Goal: Use online tool/utility: Utilize a website feature to perform a specific function

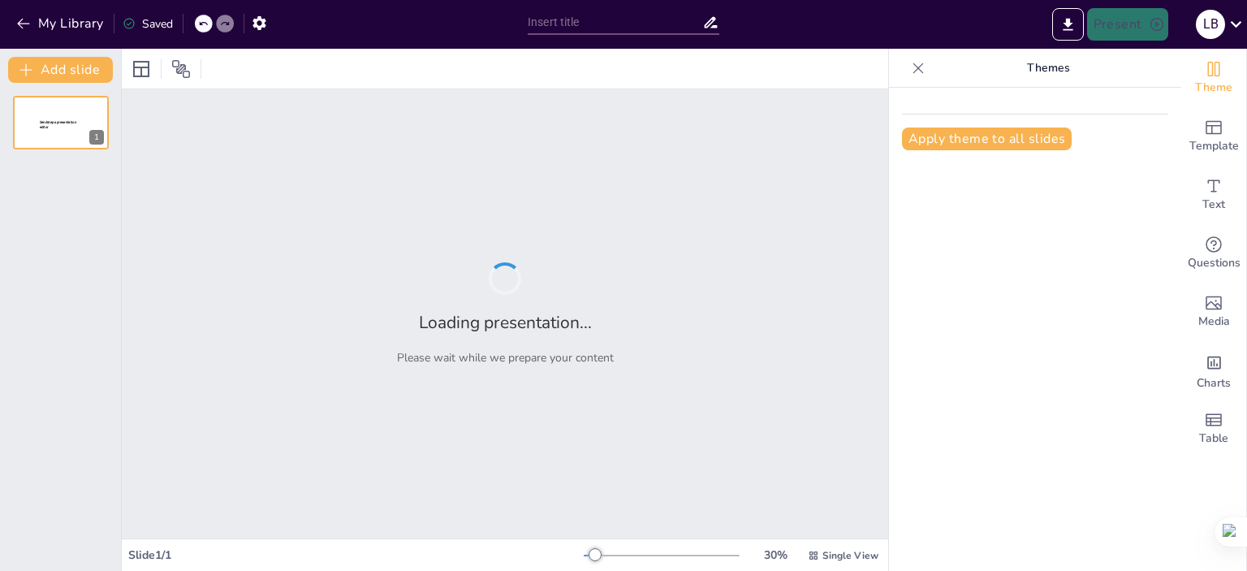
type input "Велике 'Можливо' та його ілюзії: уроки з історії Колобка і [PERSON_NAME]"
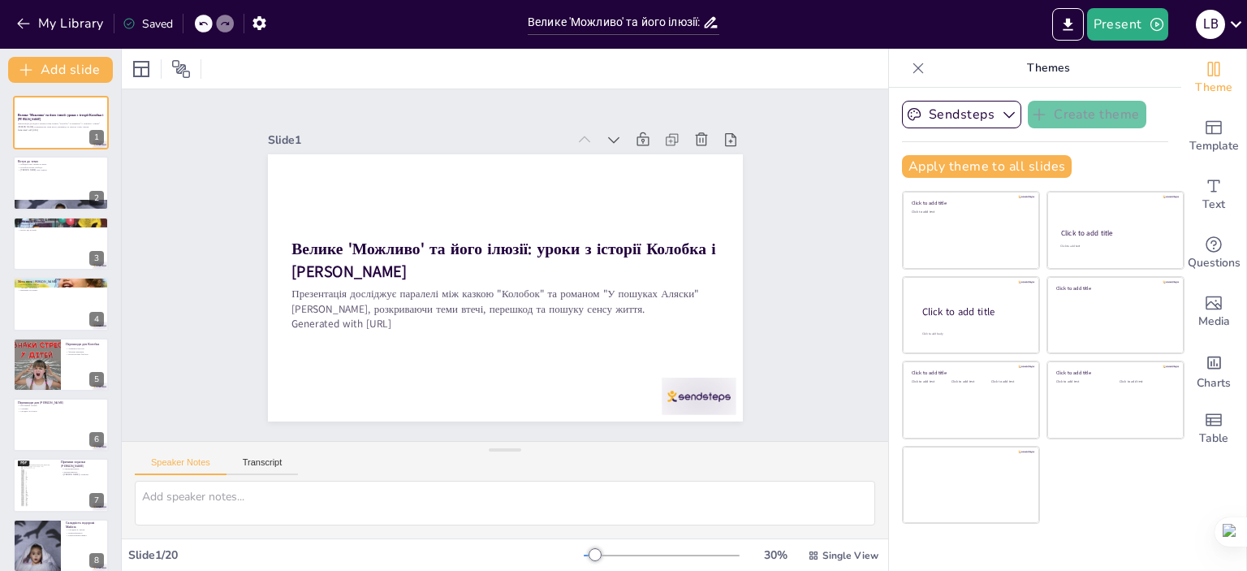
checkbox input "true"
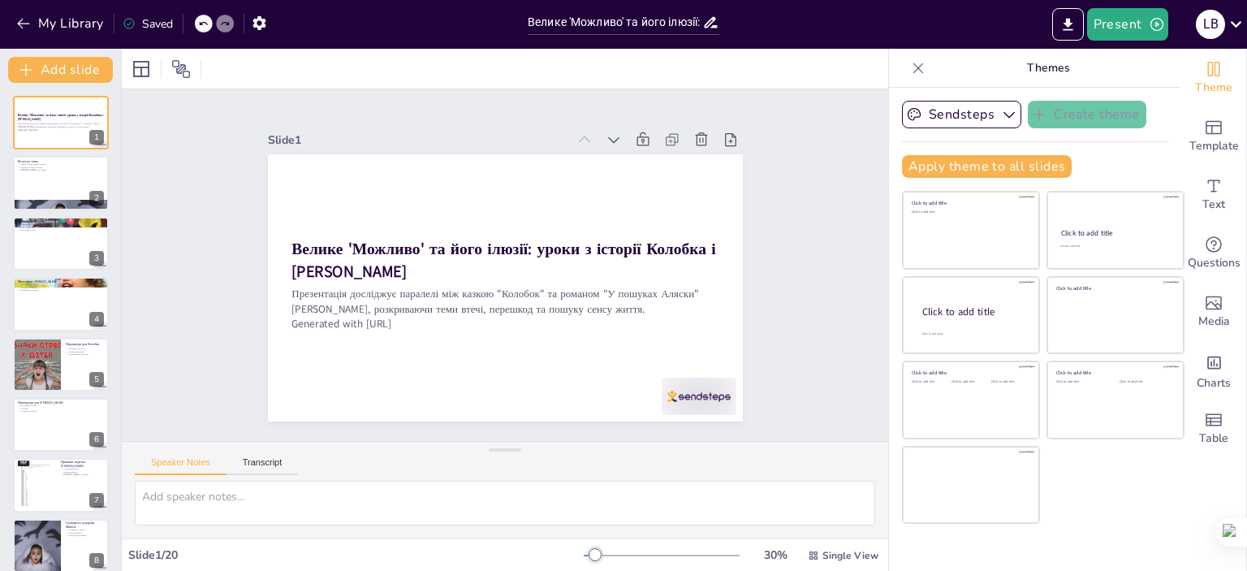
checkbox input "true"
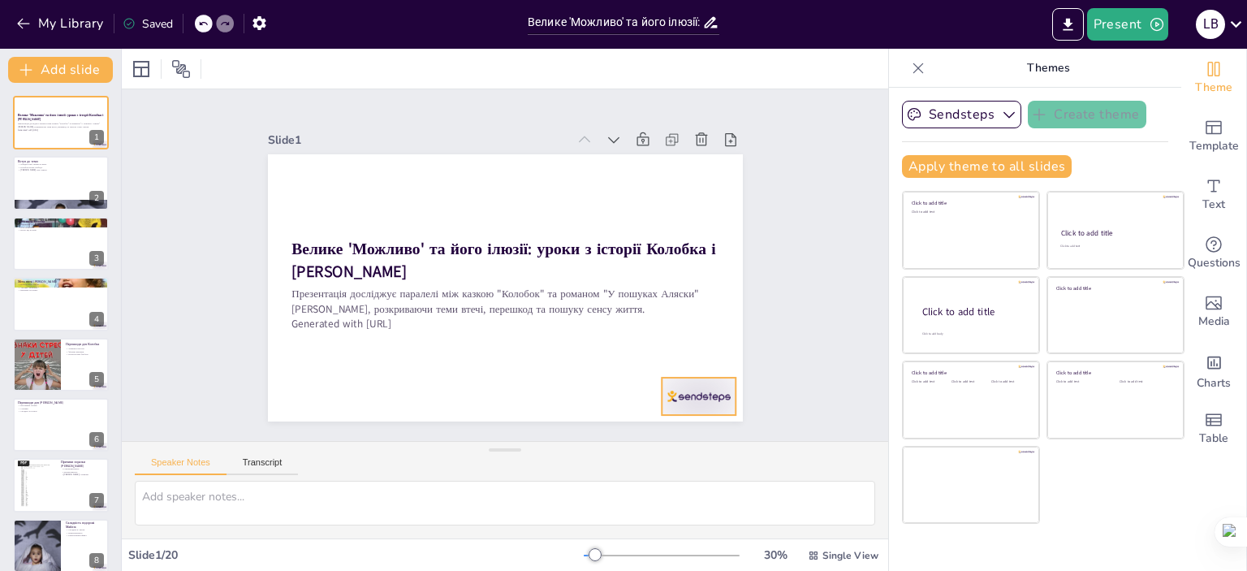
checkbox input "true"
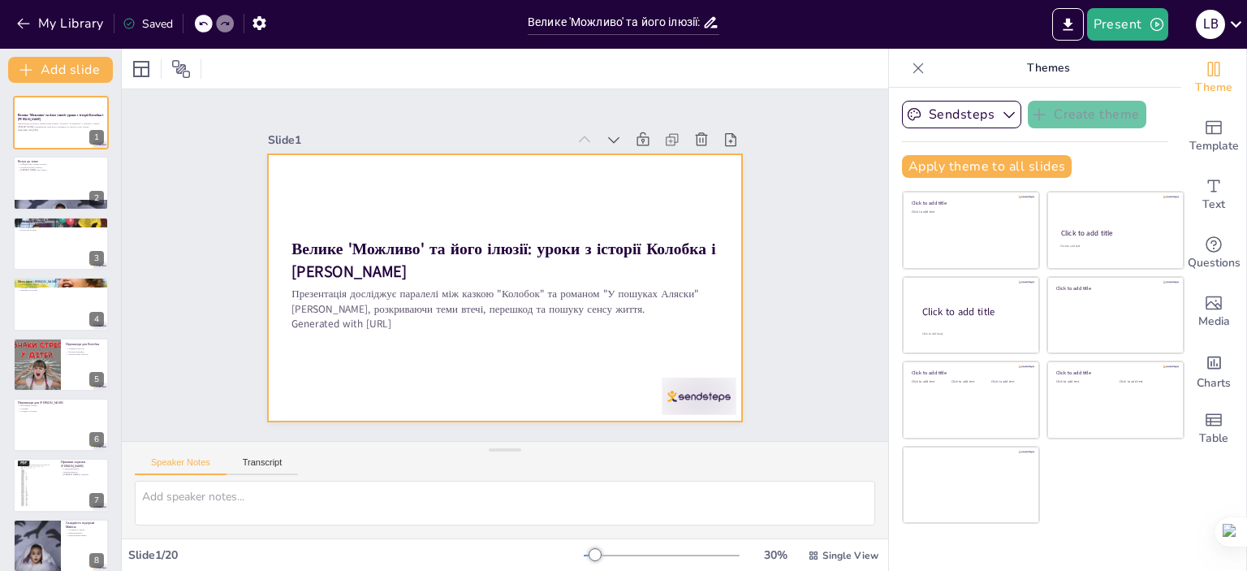
checkbox input "true"
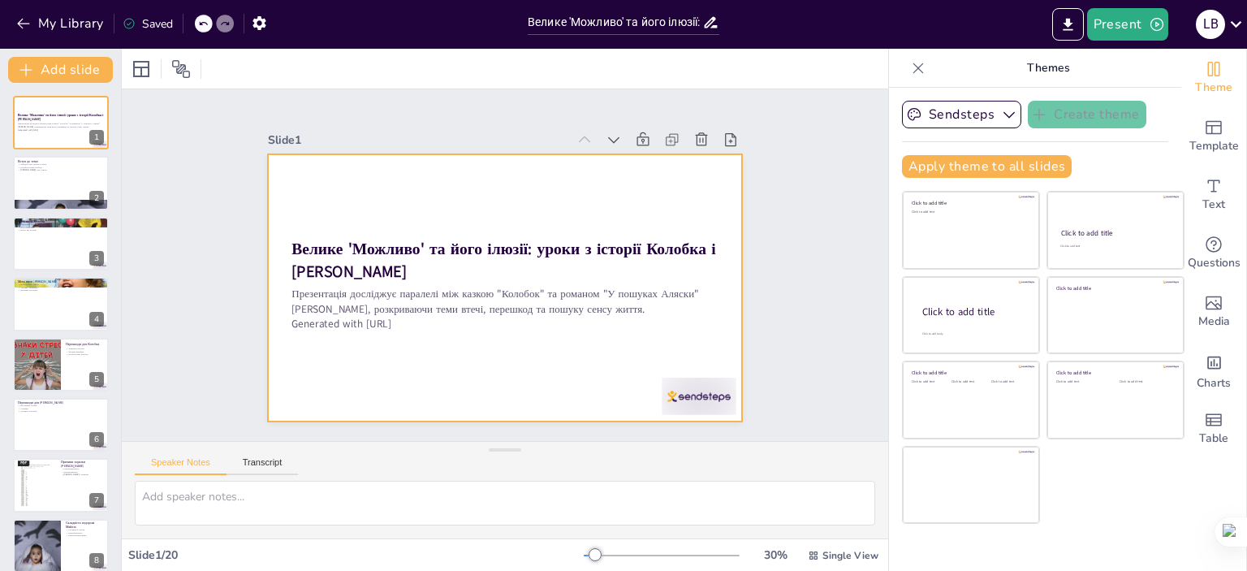
checkbox input "true"
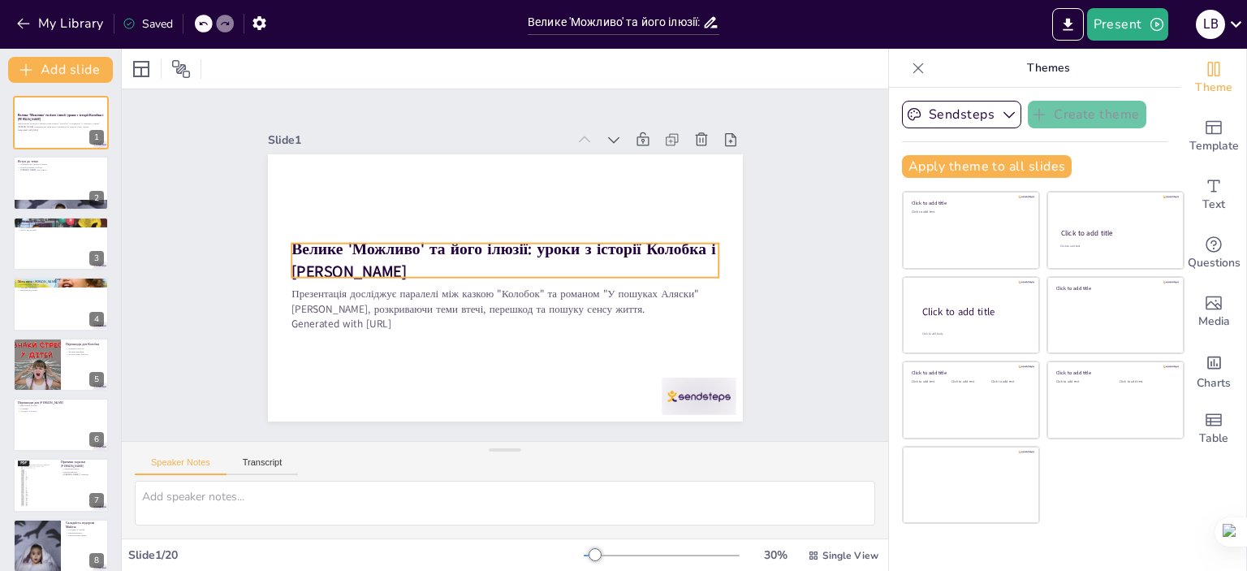
checkbox input "true"
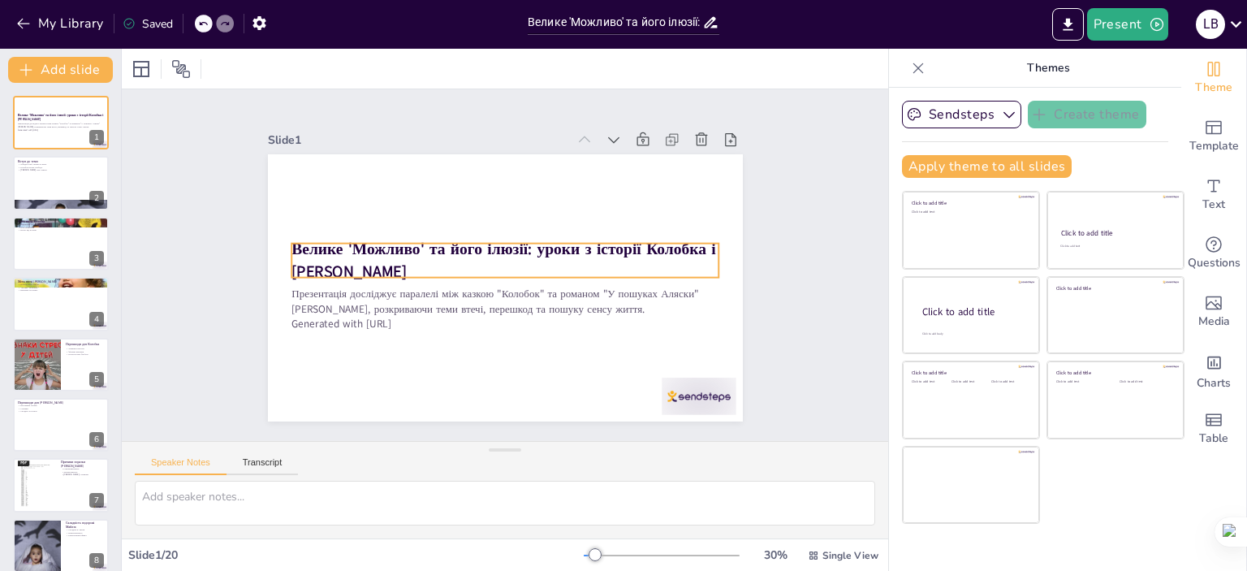
checkbox input "true"
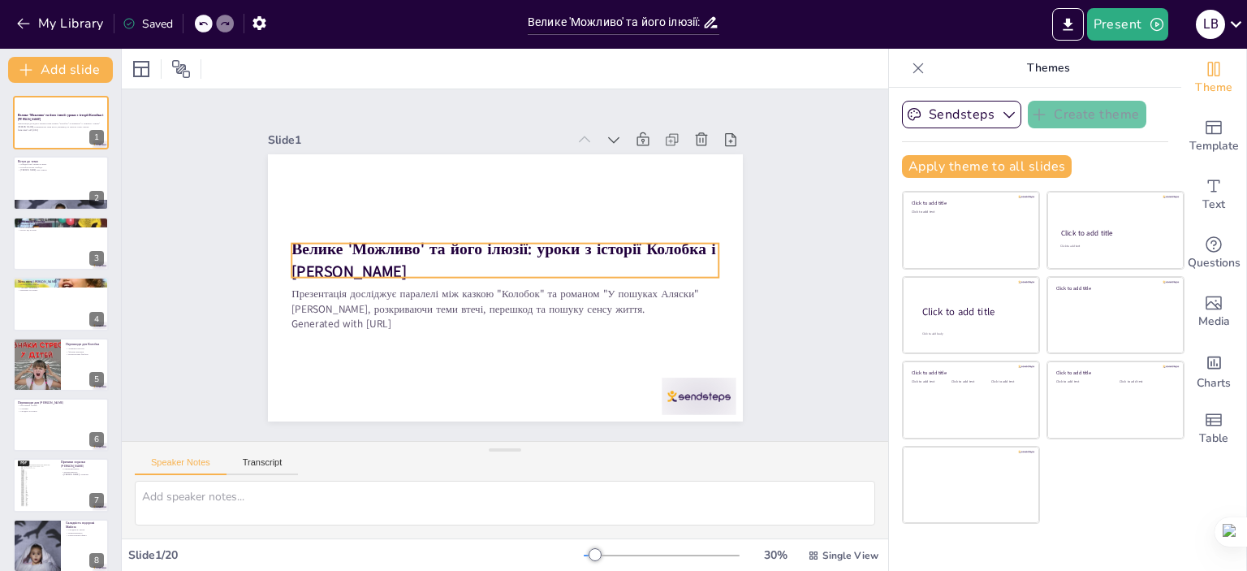
checkbox input "true"
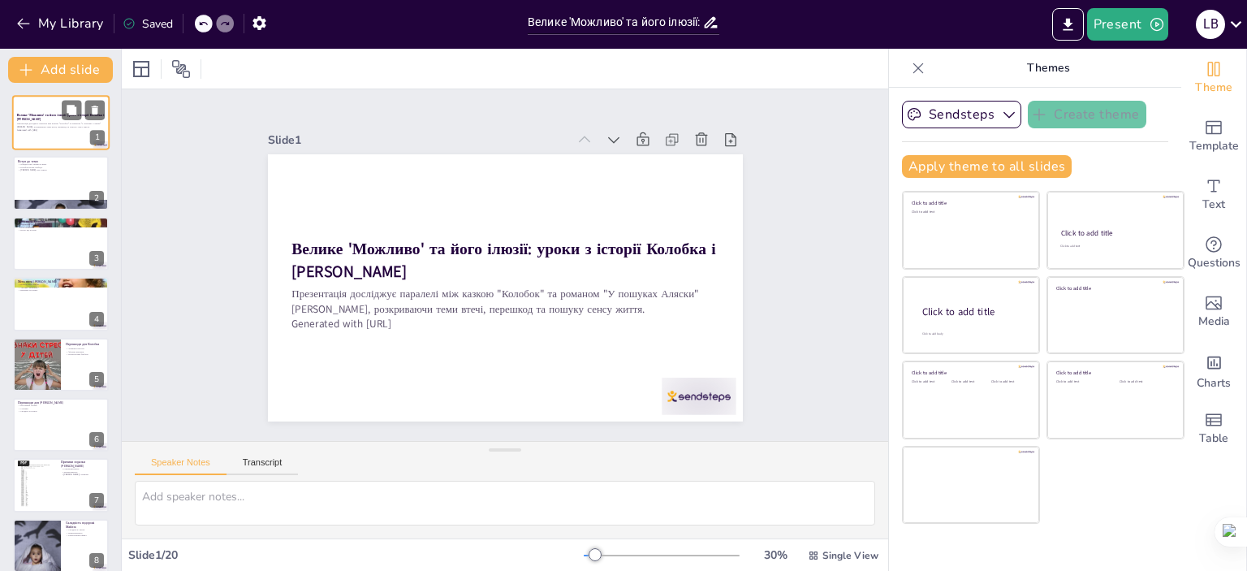
checkbox input "true"
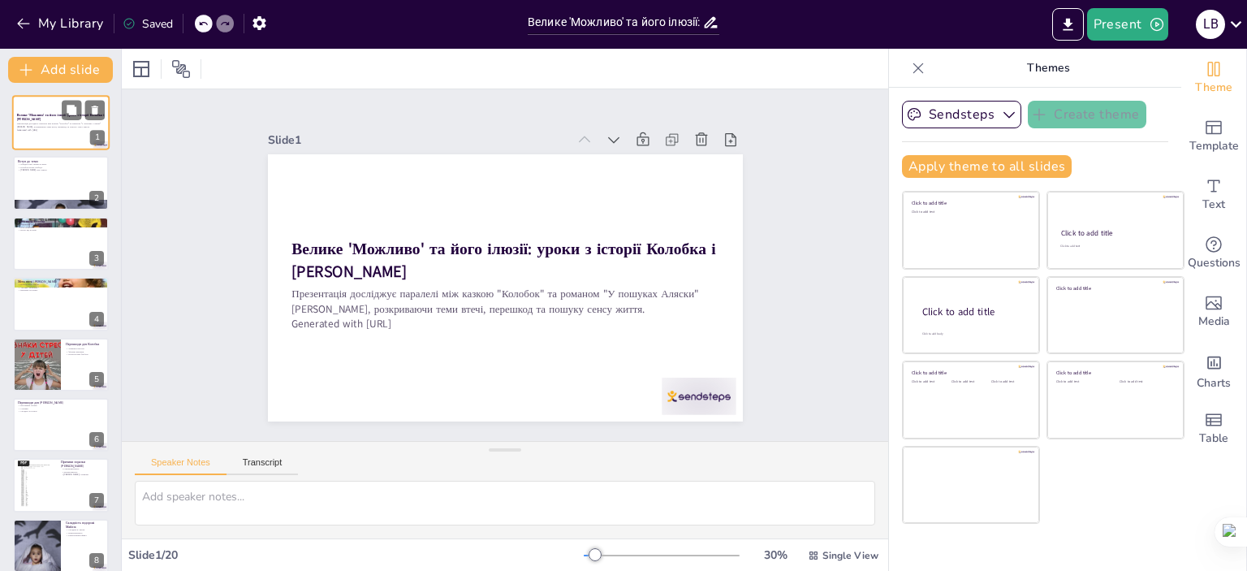
checkbox input "true"
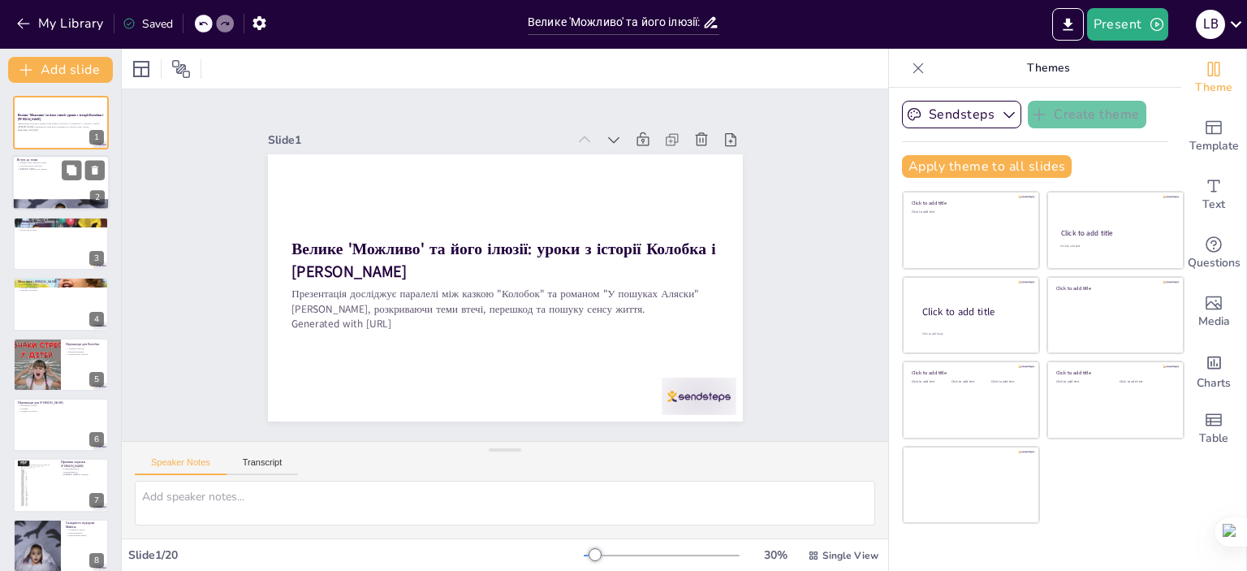
checkbox input "true"
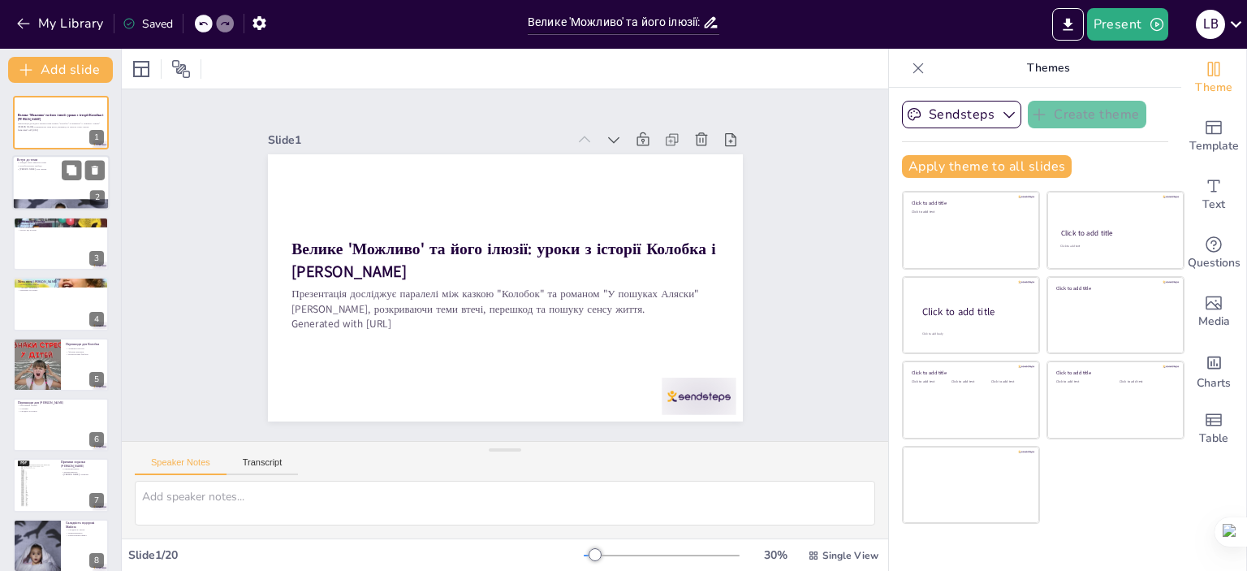
checkbox input "true"
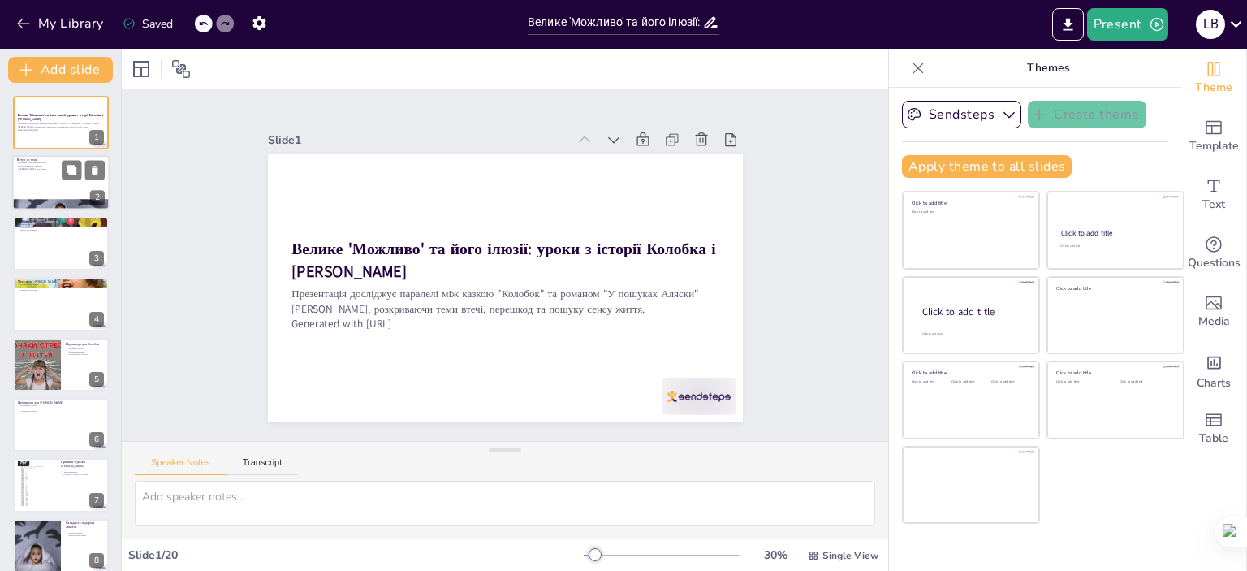
click at [54, 176] on div at bounding box center [60, 183] width 97 height 55
type textarea "Обидва герої, [PERSON_NAME] і Майлз, мають спільну мету – втечу від повсякденно…"
checkbox input "true"
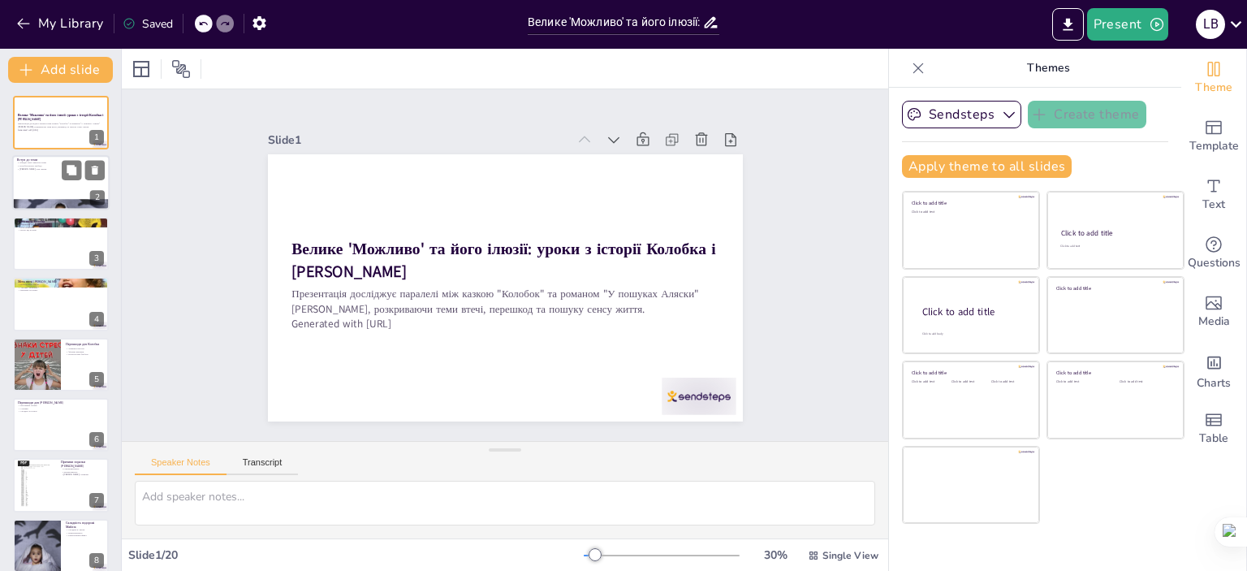
checkbox input "true"
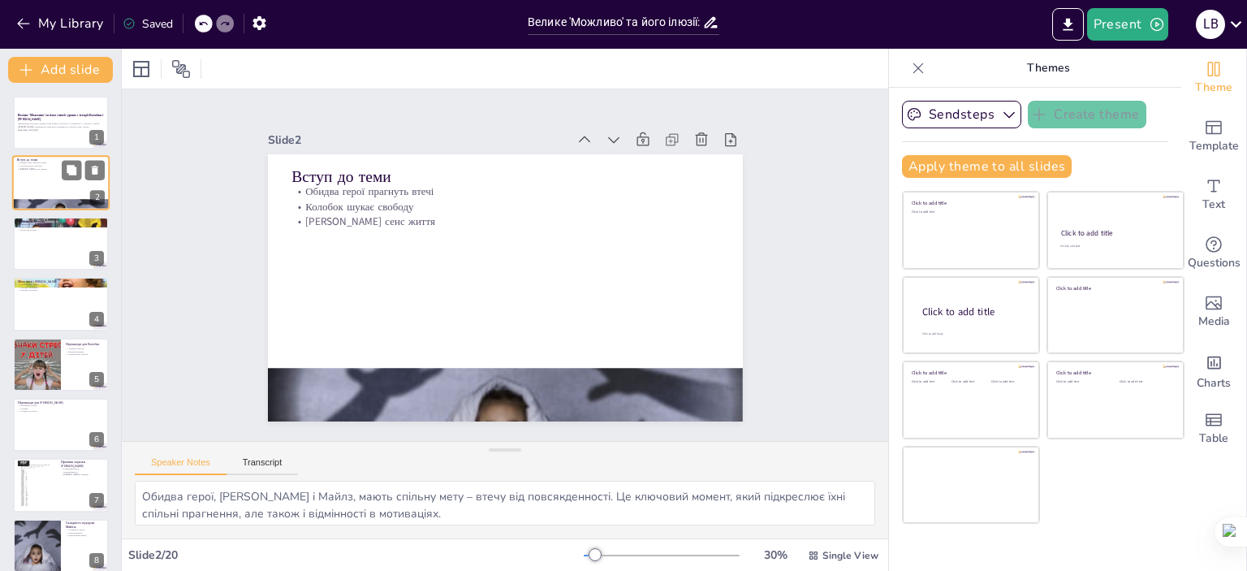
checkbox input "true"
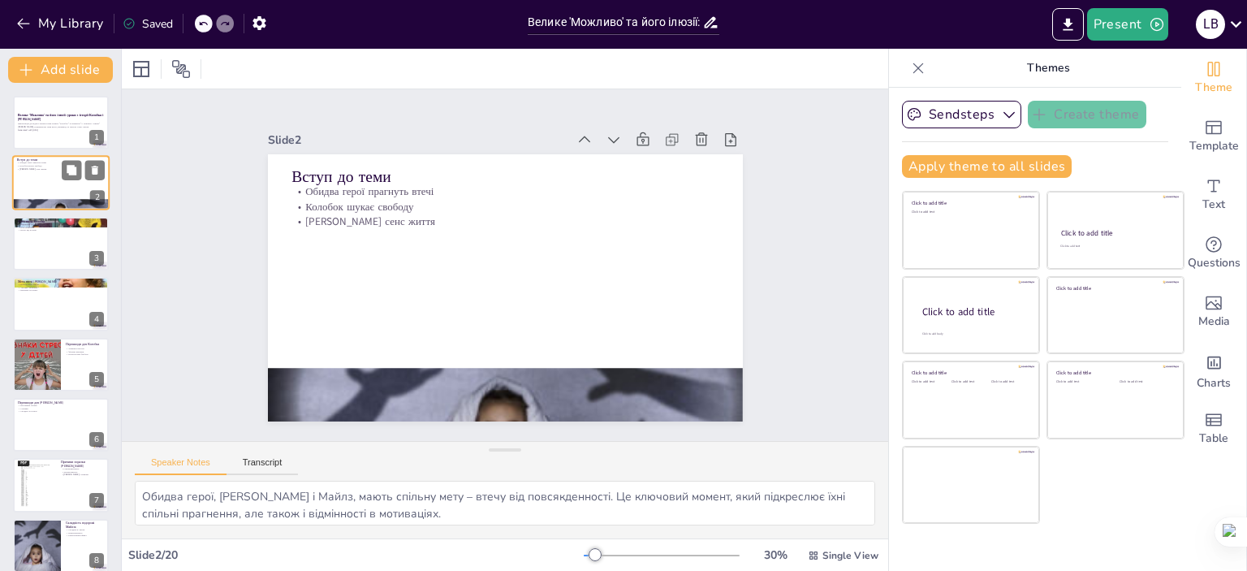
checkbox input "true"
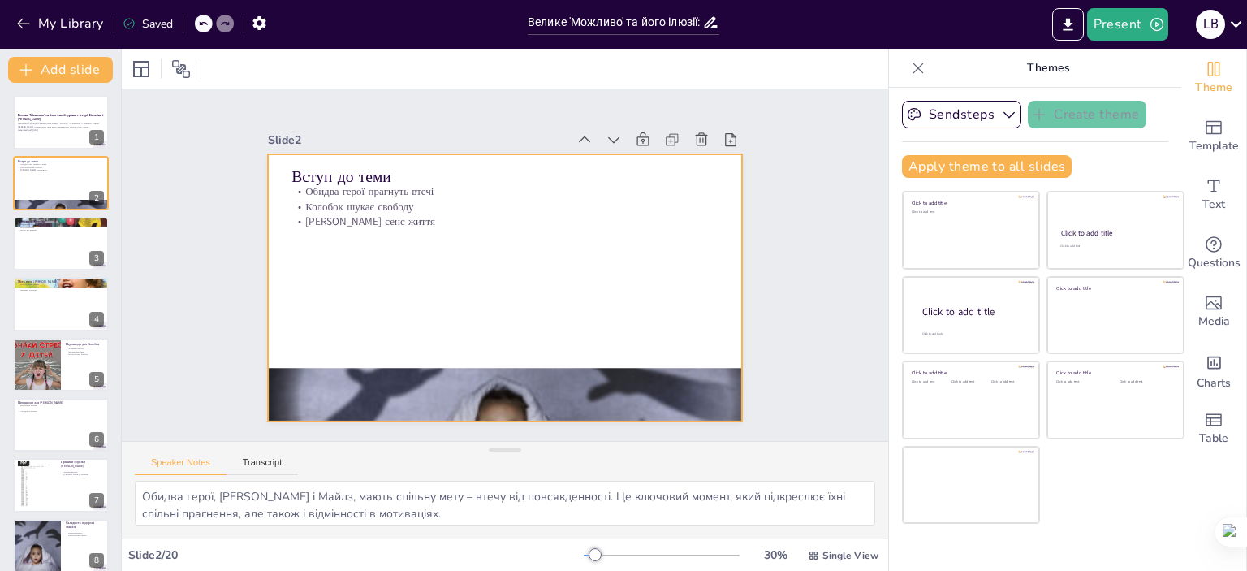
checkbox input "true"
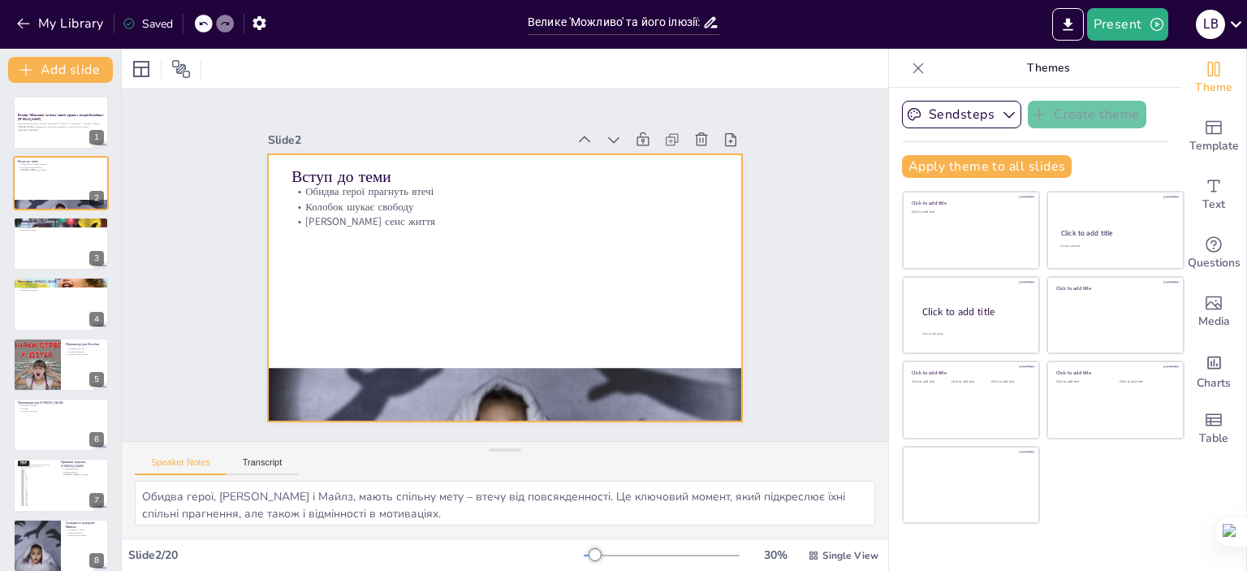
checkbox input "true"
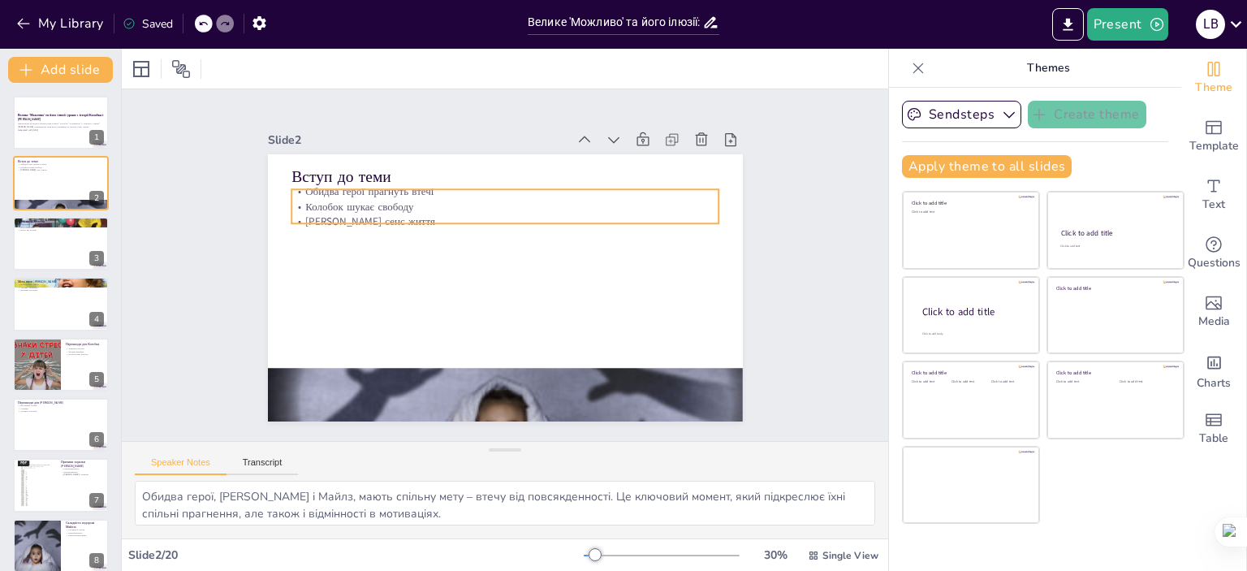
checkbox input "true"
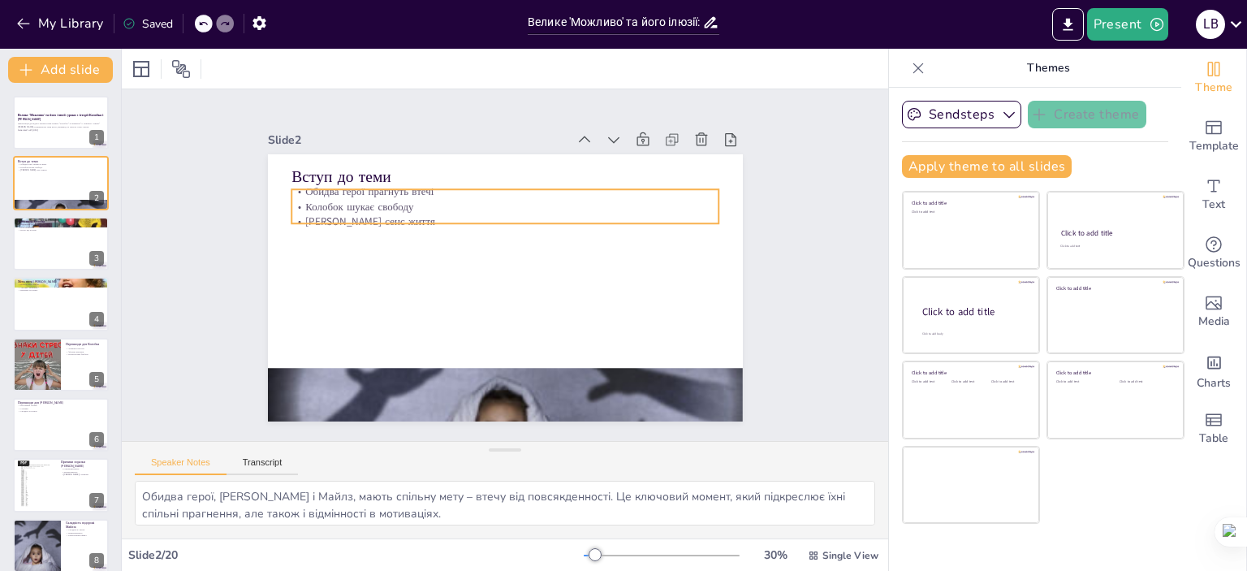
checkbox input "true"
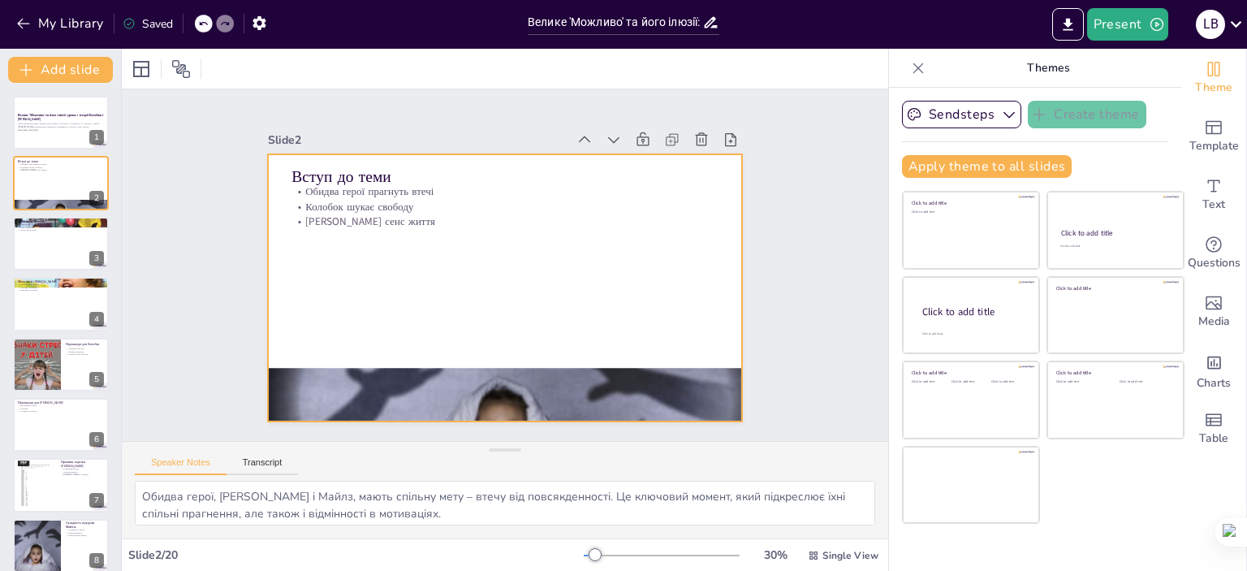
checkbox input "true"
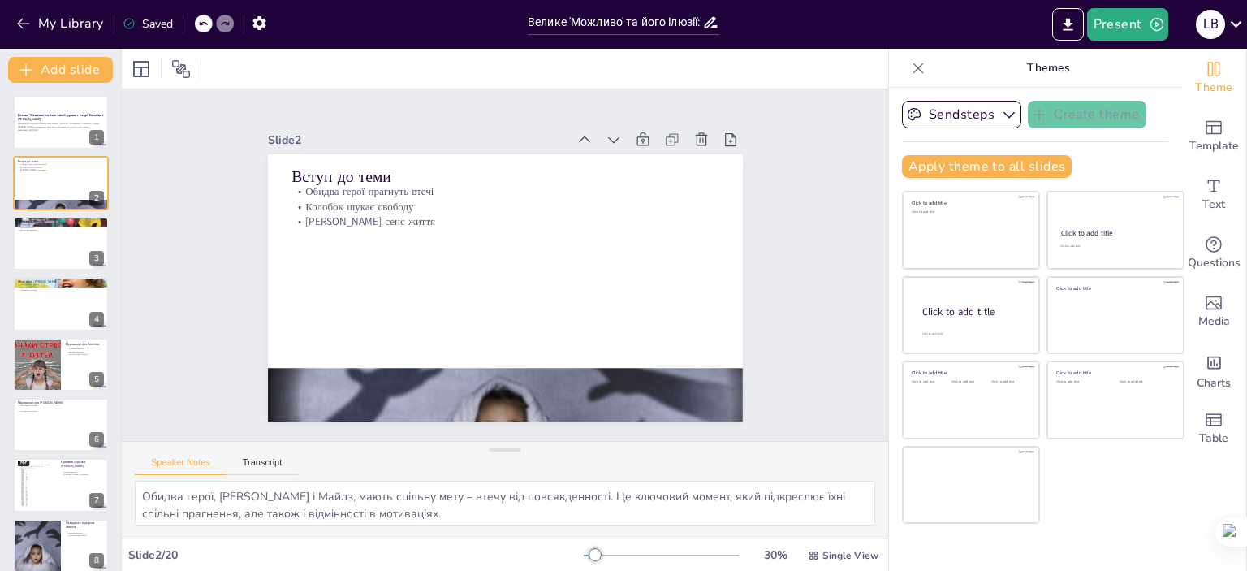
checkbox input "true"
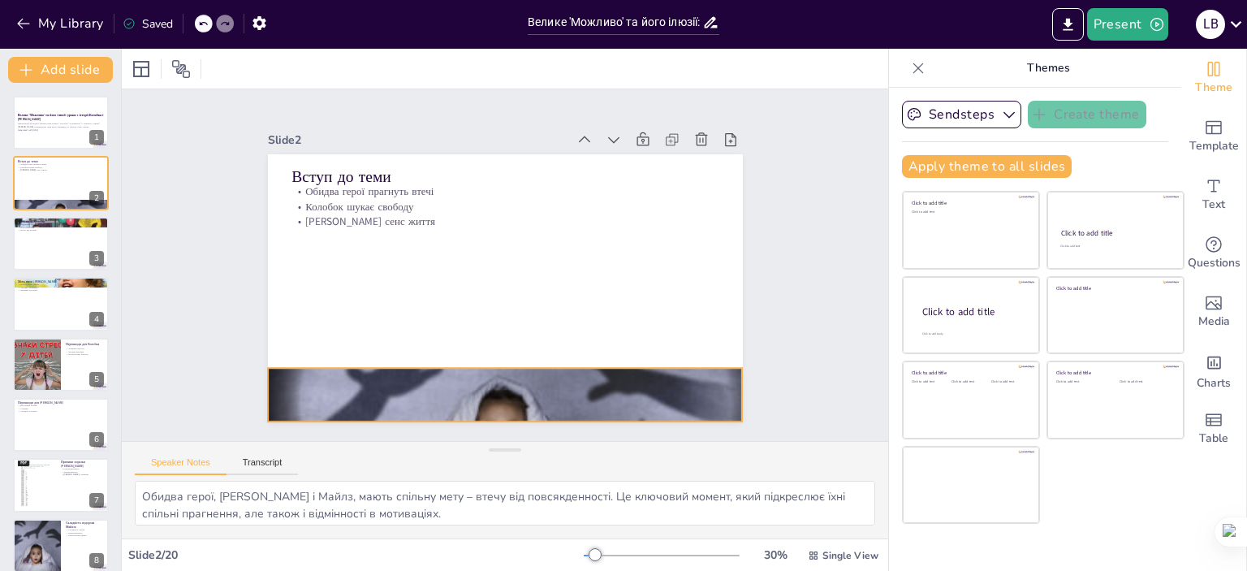
checkbox input "true"
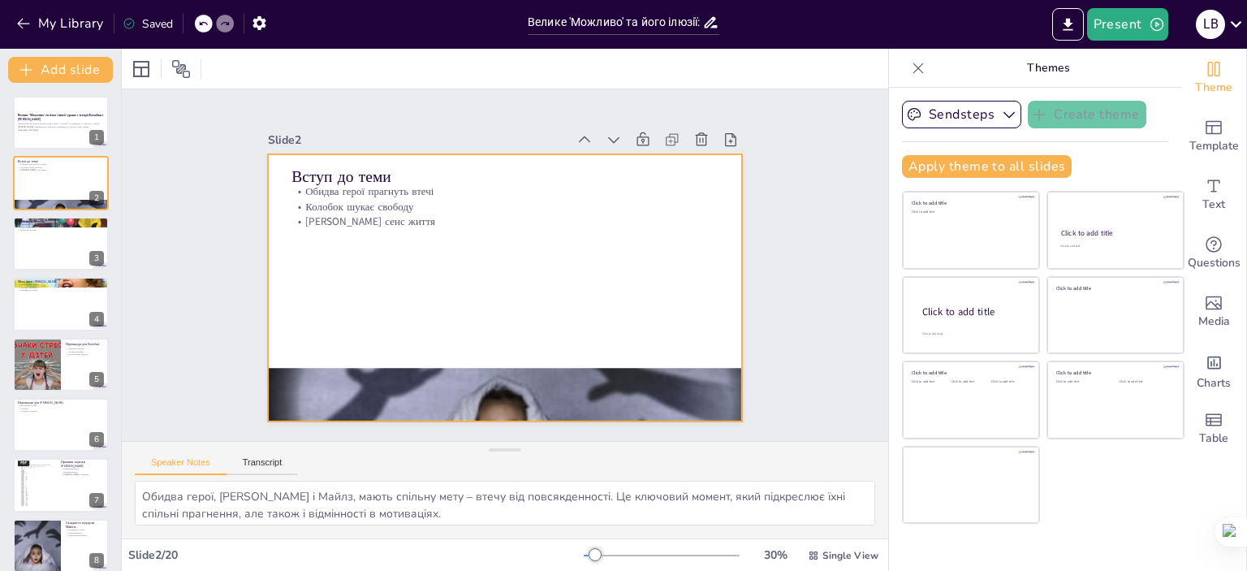
checkbox input "true"
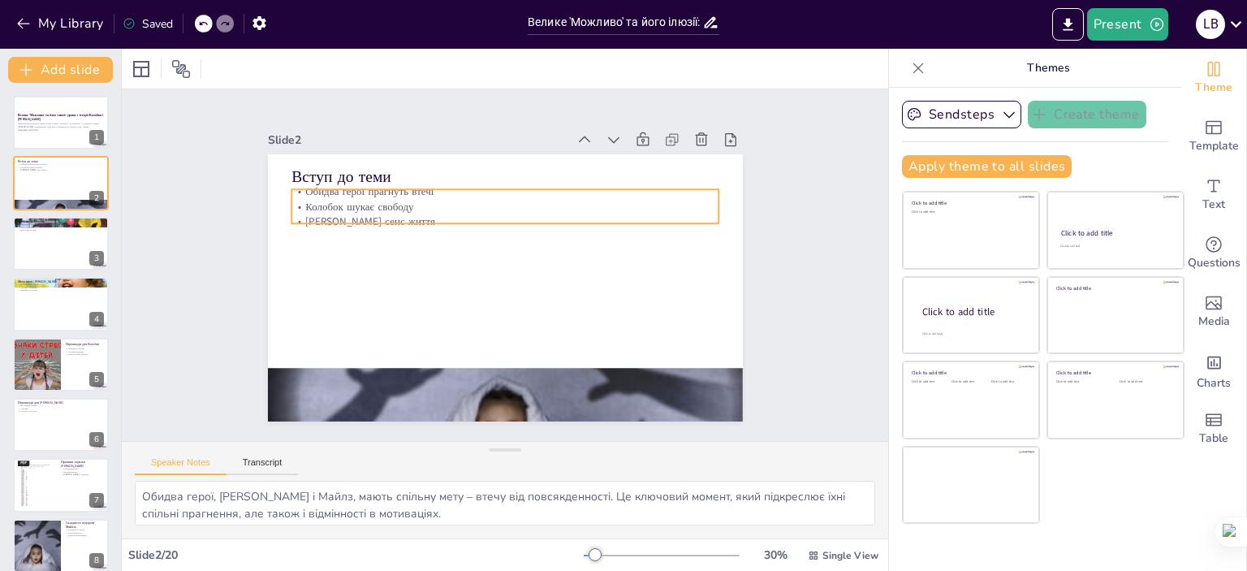
checkbox input "true"
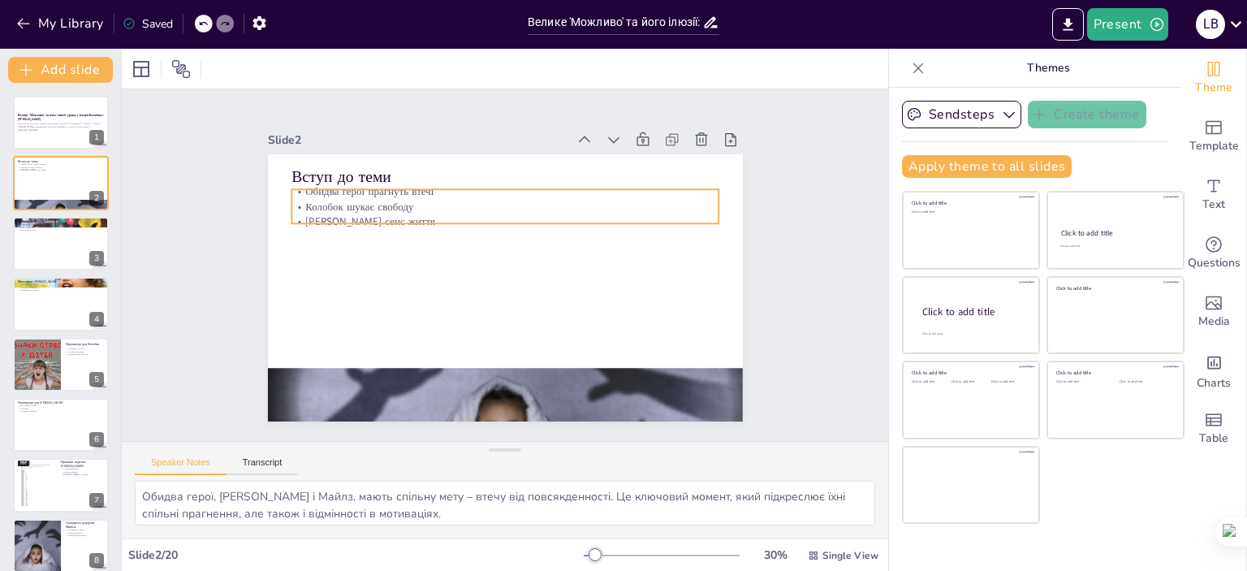
checkbox input "true"
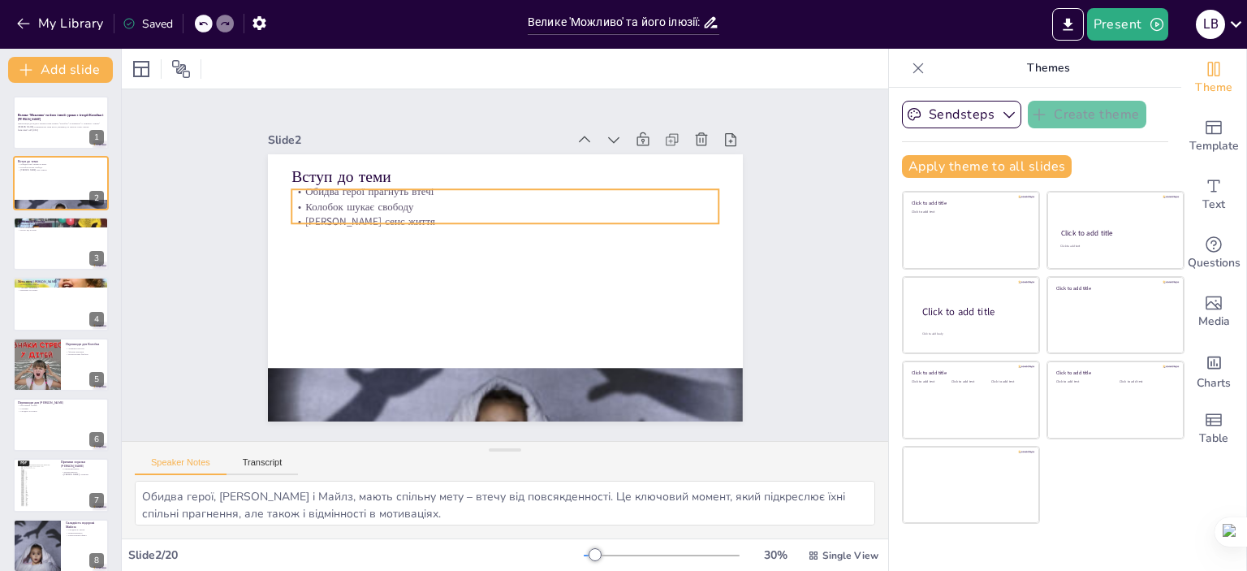
checkbox input "true"
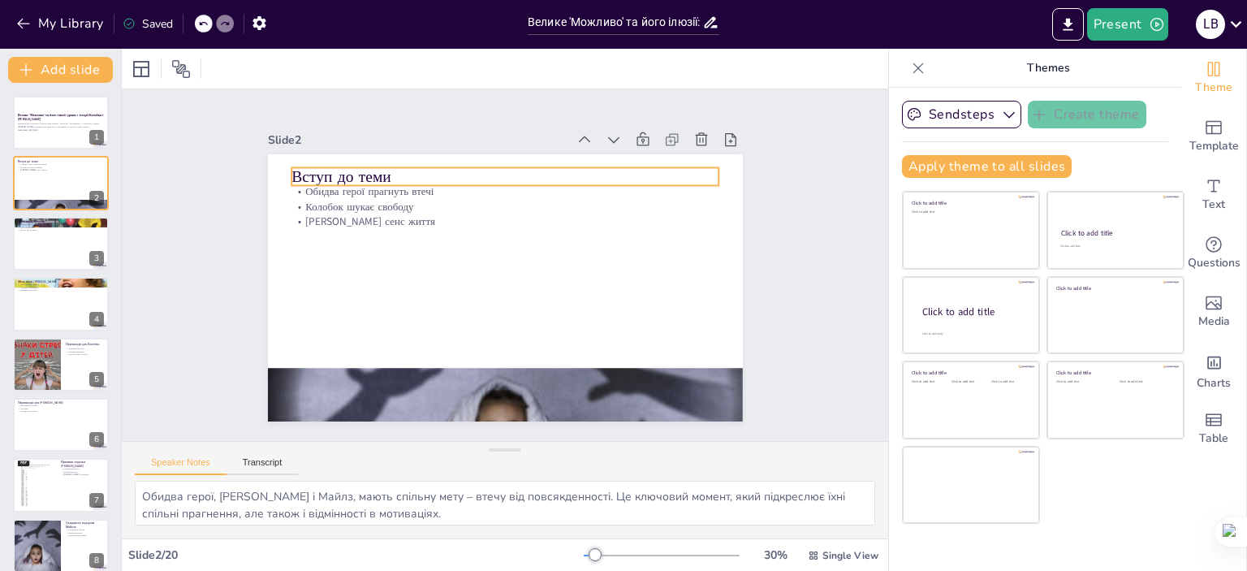
checkbox input "true"
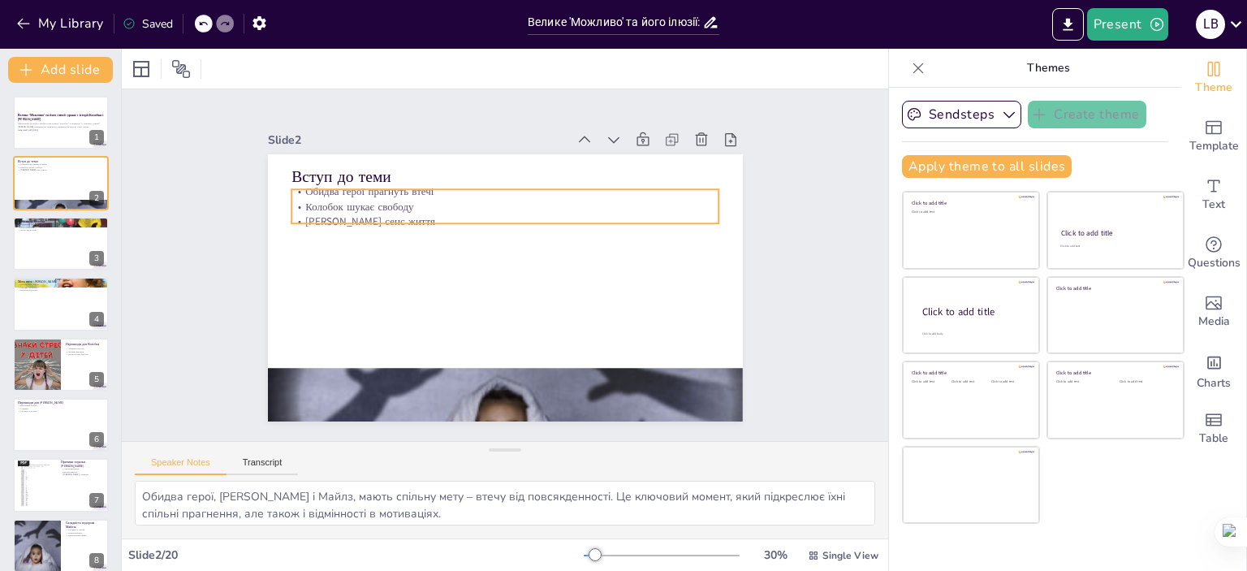
checkbox input "true"
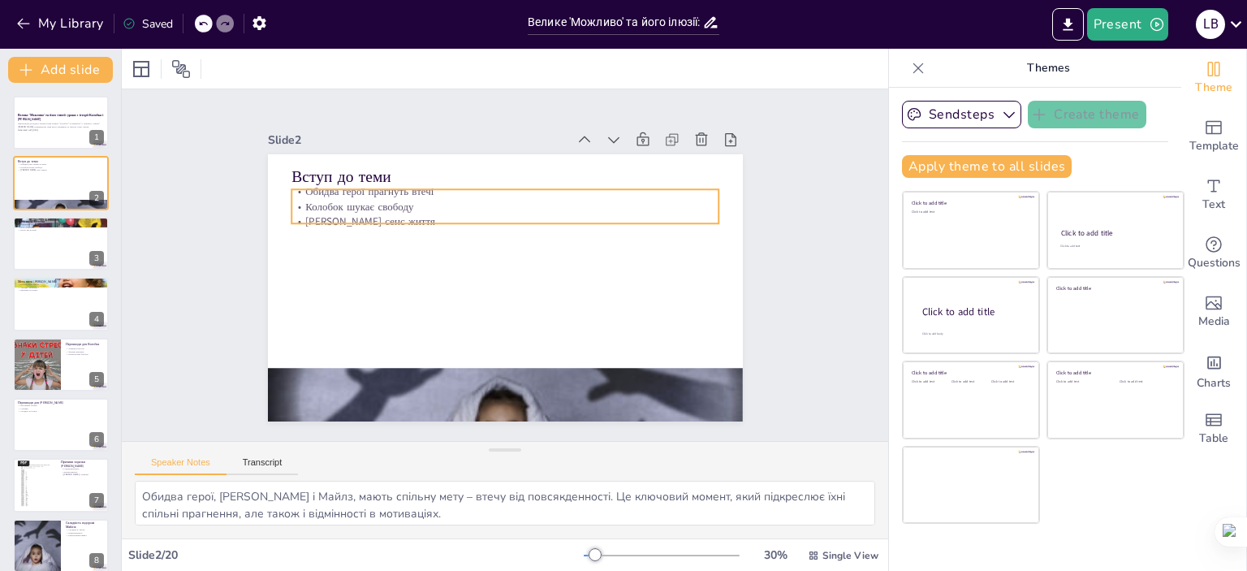
checkbox input "true"
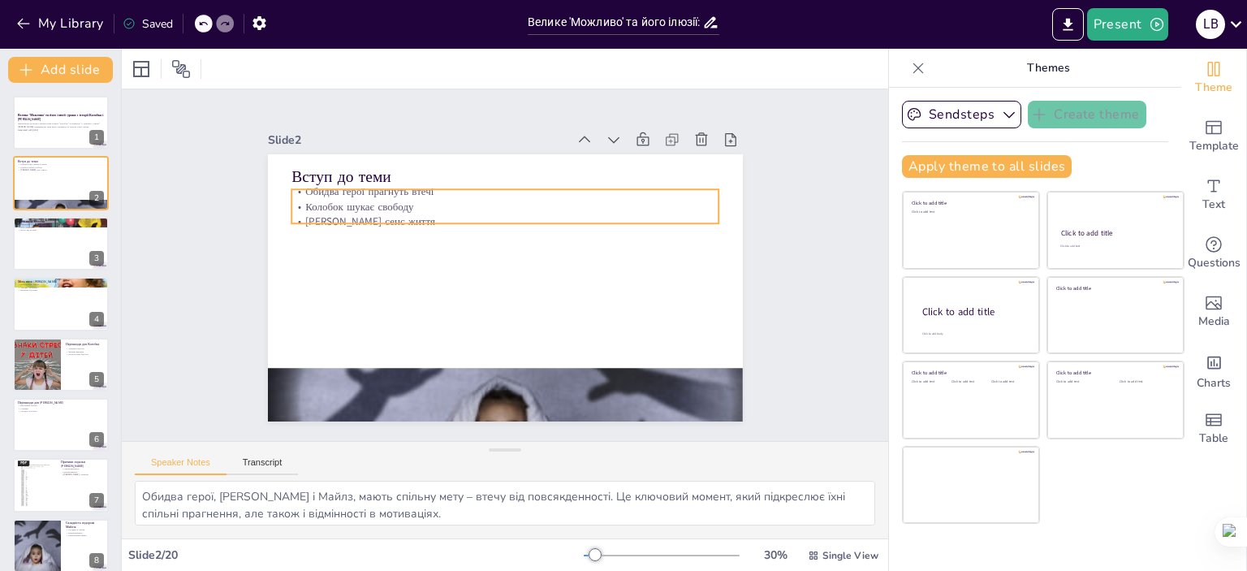
checkbox input "true"
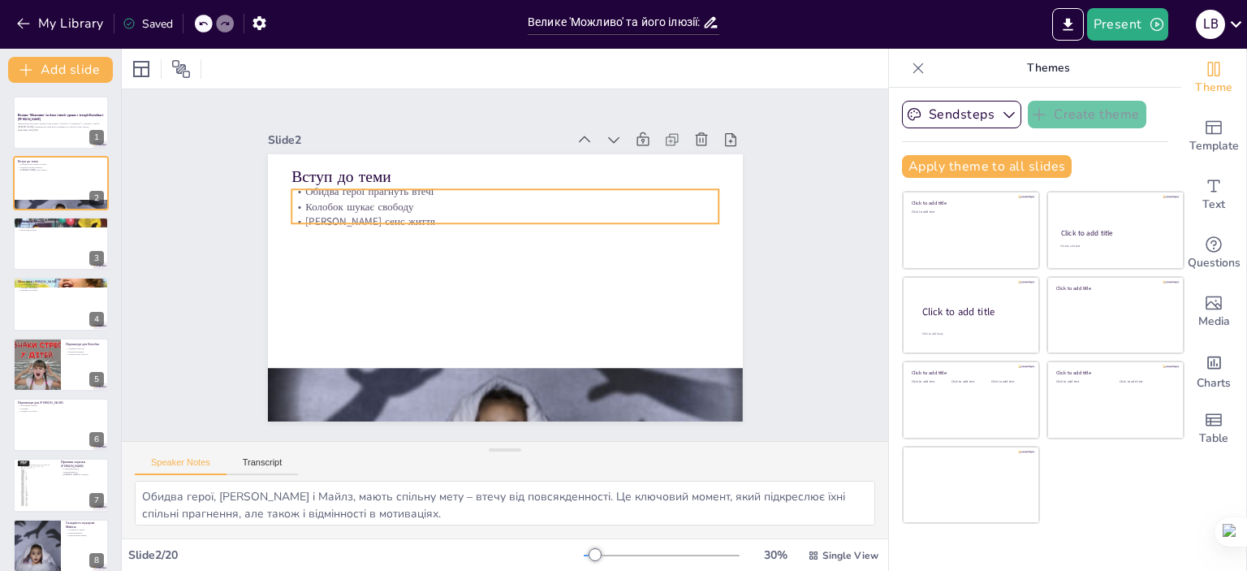
checkbox input "true"
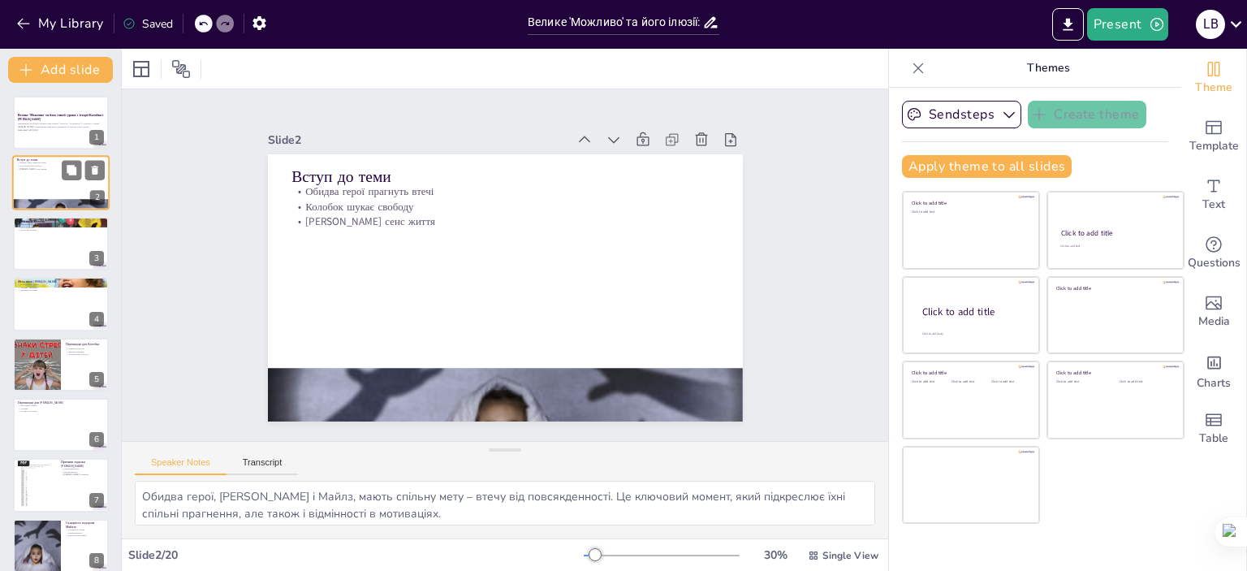
checkbox input "true"
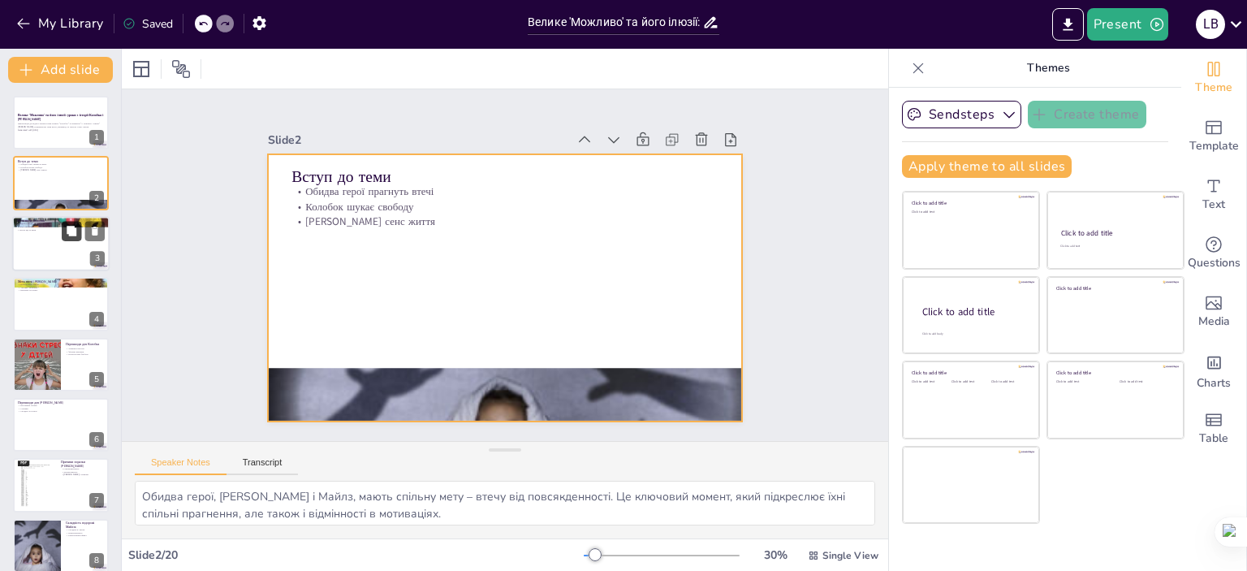
checkbox input "true"
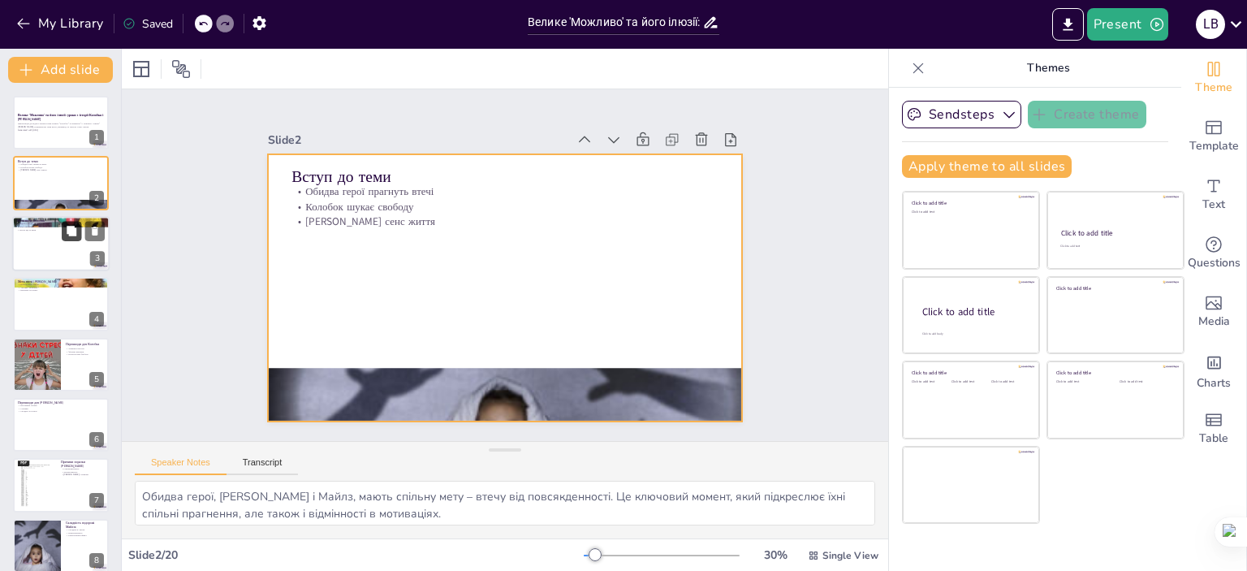
checkbox input "true"
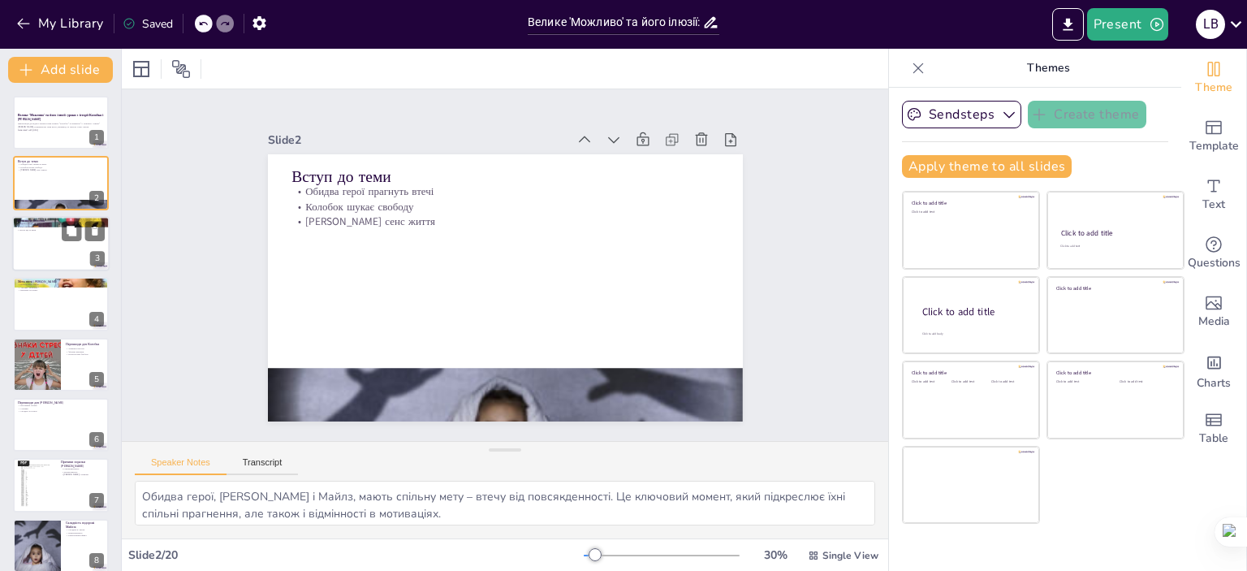
checkbox input "true"
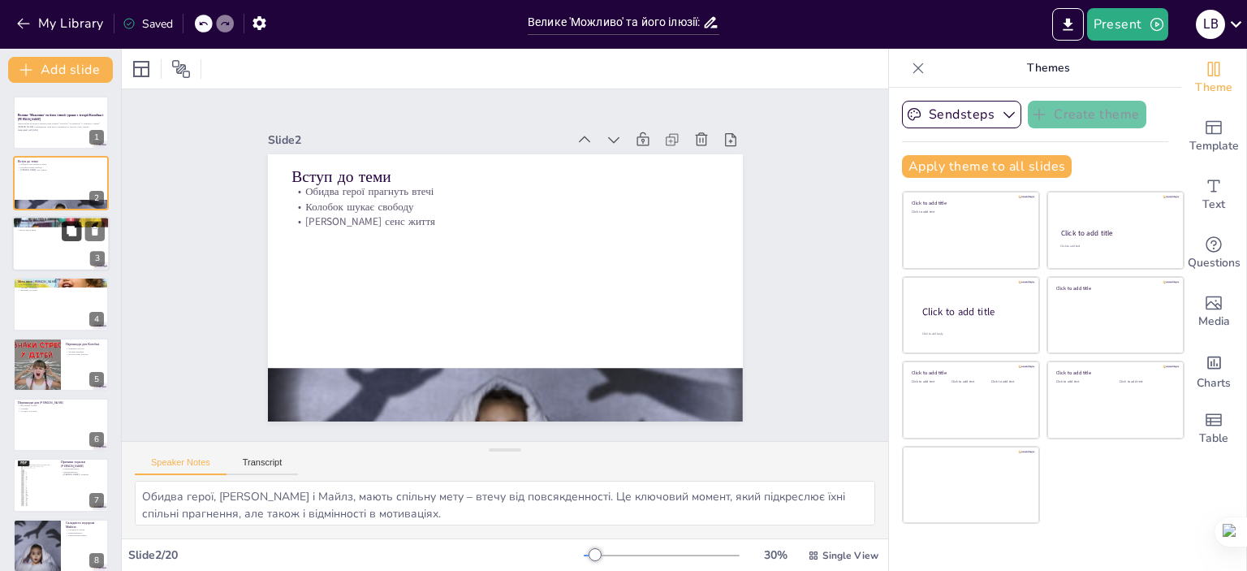
checkbox input "true"
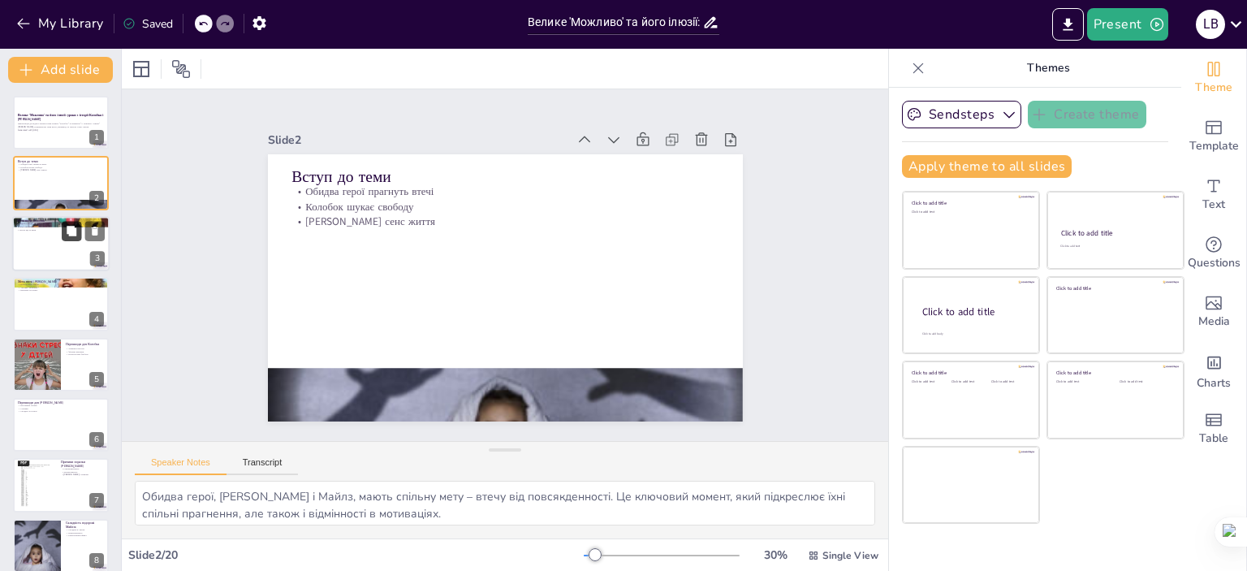
click at [67, 225] on icon at bounding box center [71, 230] width 11 height 11
type textarea "Колобок є символом прагнення до свободи, оскільки його втеча від рутини є основ…"
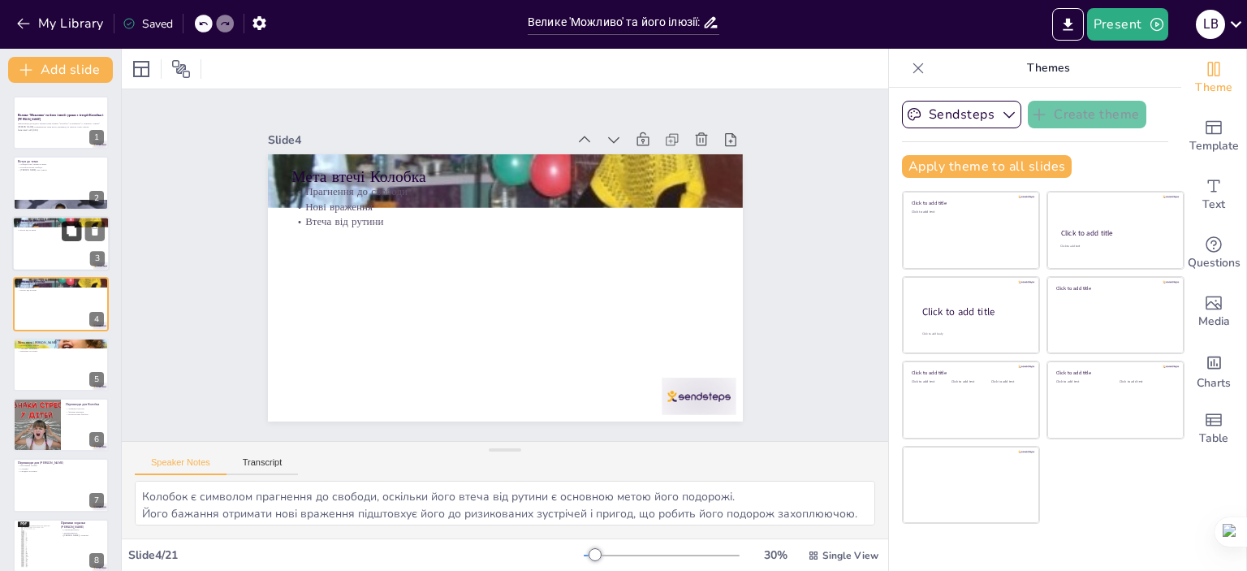
checkbox input "true"
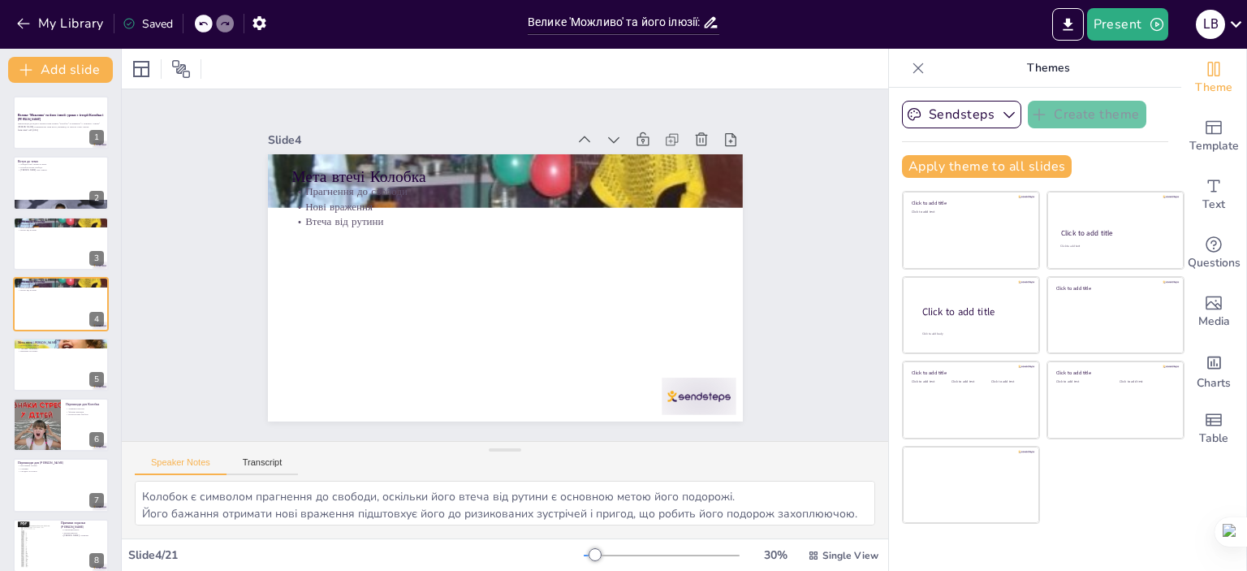
checkbox input "true"
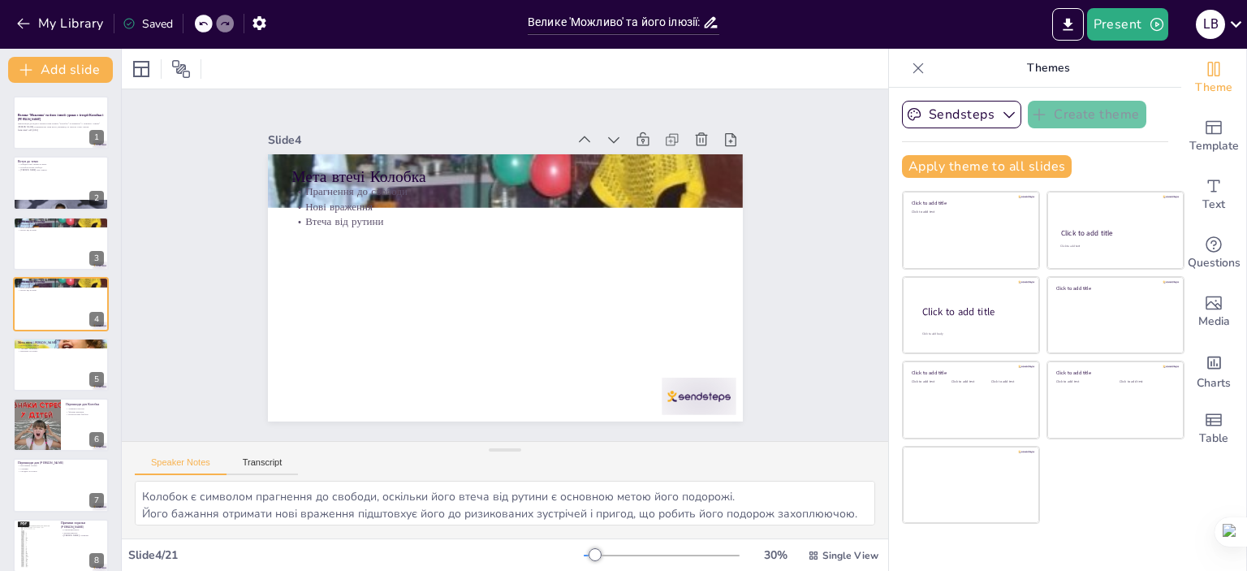
checkbox input "true"
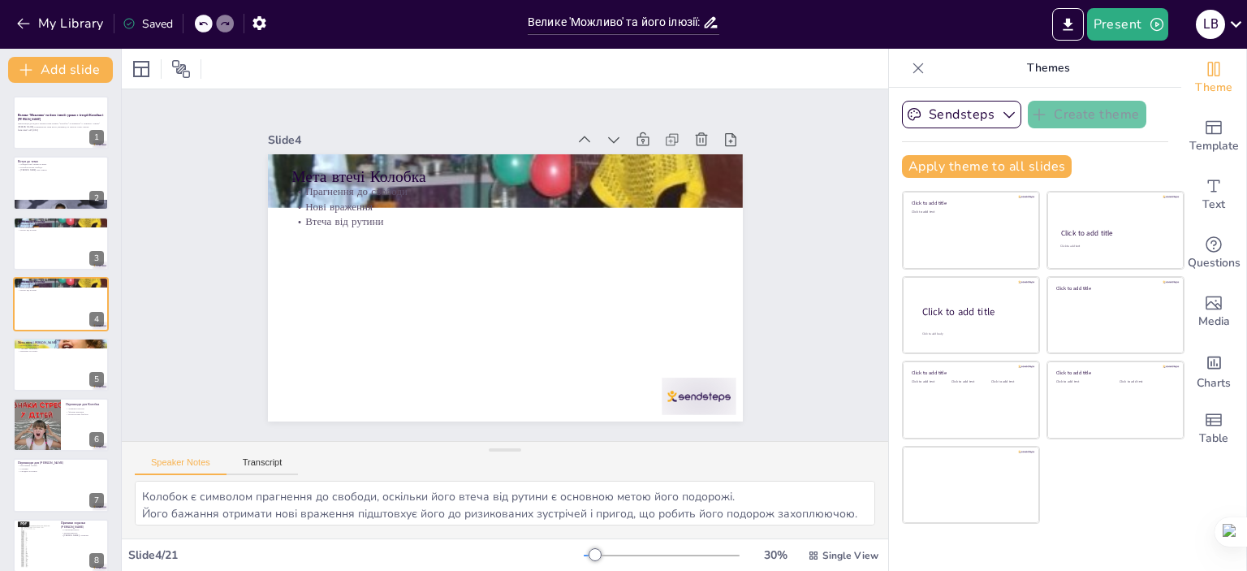
checkbox input "true"
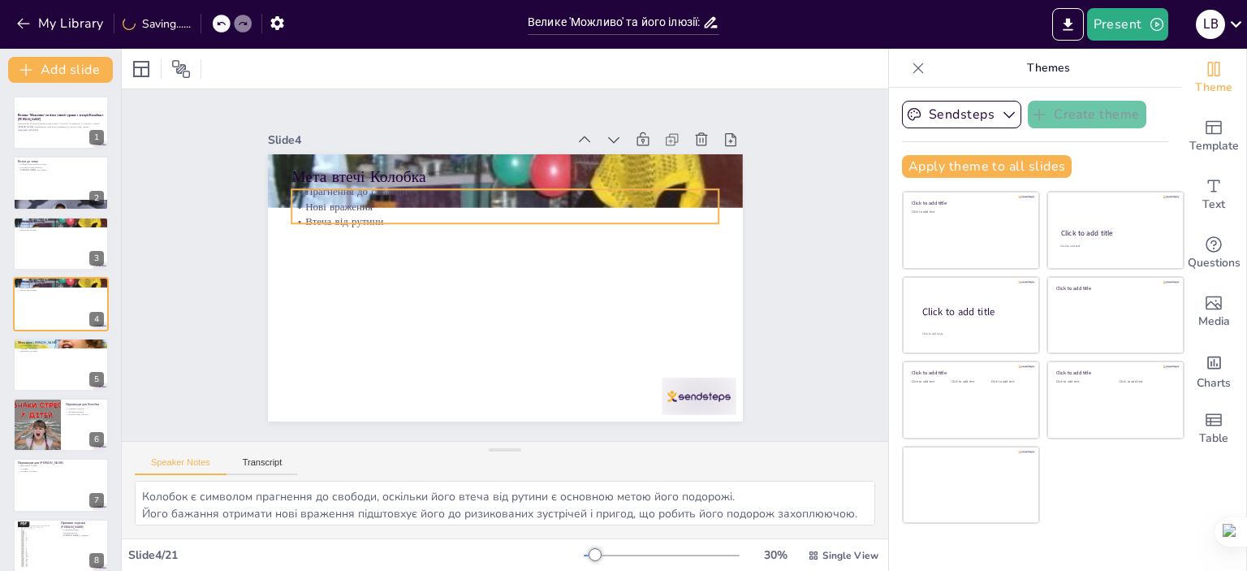
click at [338, 199] on p "Нові враження" at bounding box center [504, 206] width 427 height 15
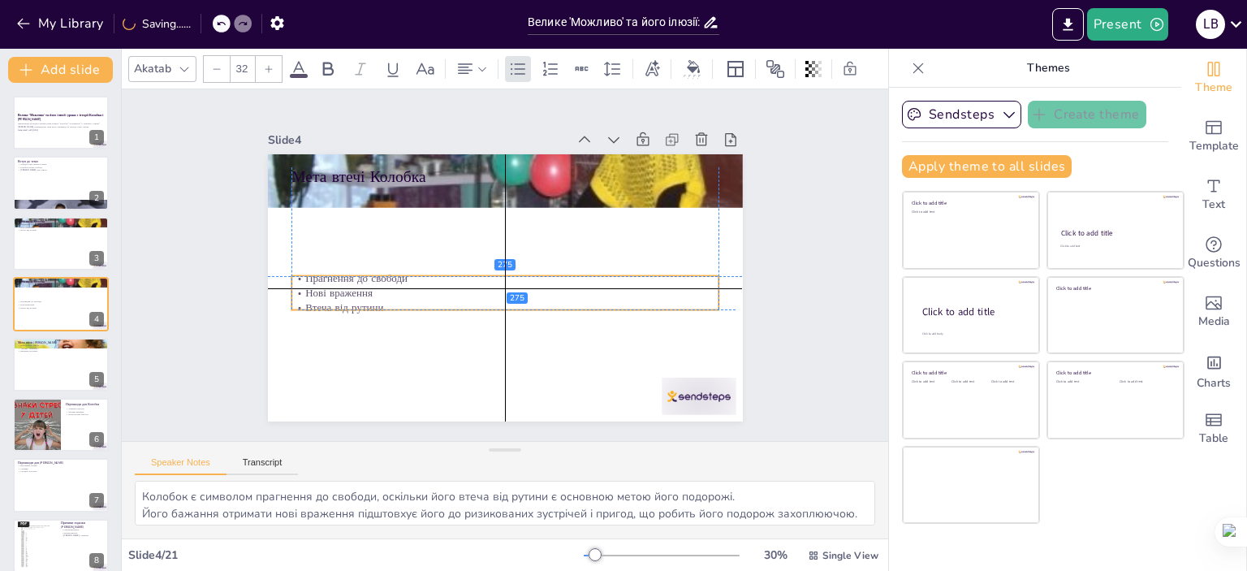
drag, startPoint x: 331, startPoint y: 192, endPoint x: 338, endPoint y: 285, distance: 92.8
click at [338, 285] on p "Нові враження" at bounding box center [492, 288] width 378 height 227
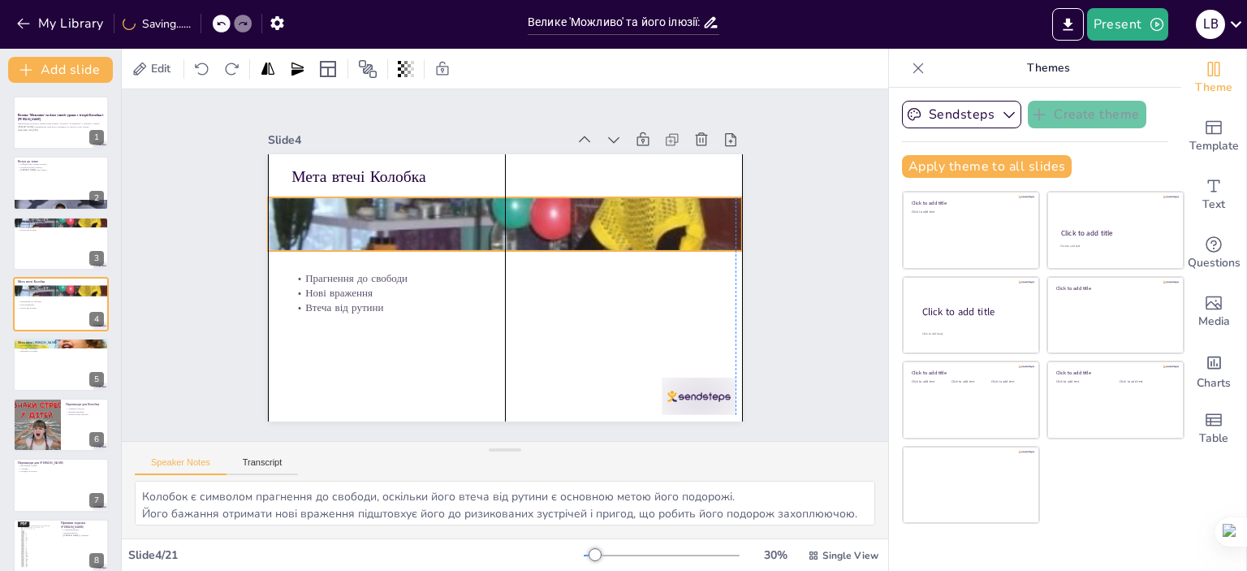
drag, startPoint x: 562, startPoint y: 181, endPoint x: 560, endPoint y: 224, distance: 43.1
click at [560, 154] on div "Мета втечі Колобка Прагнення до свободи Нові враження Втеча від рутини" at bounding box center [505, 154] width 475 height 0
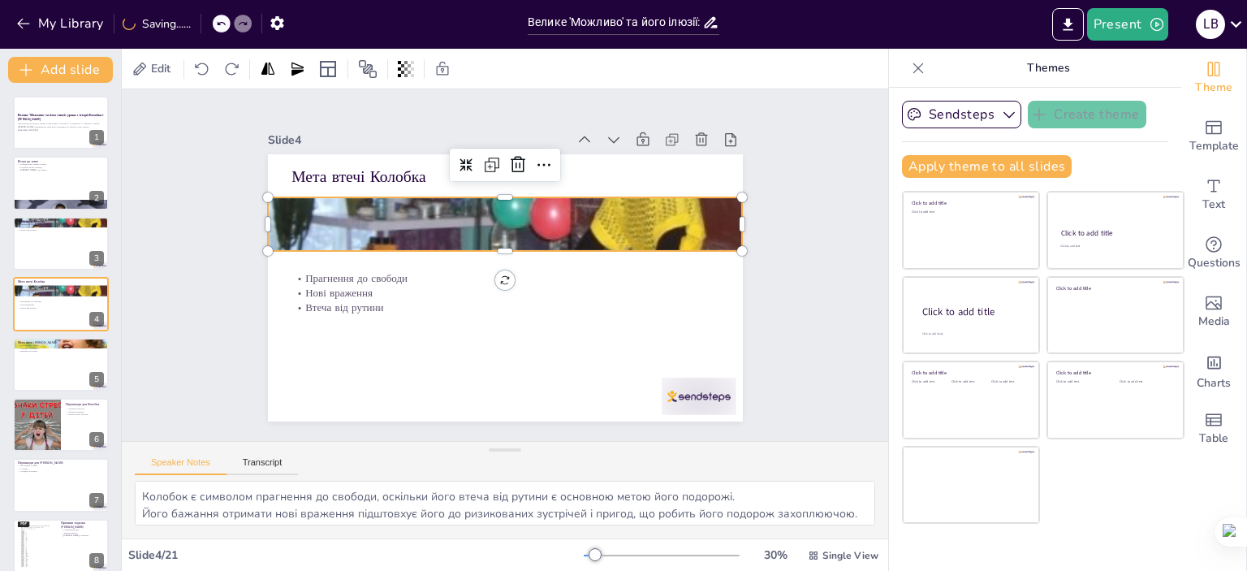
click at [560, 223] on div at bounding box center [505, 223] width 475 height 382
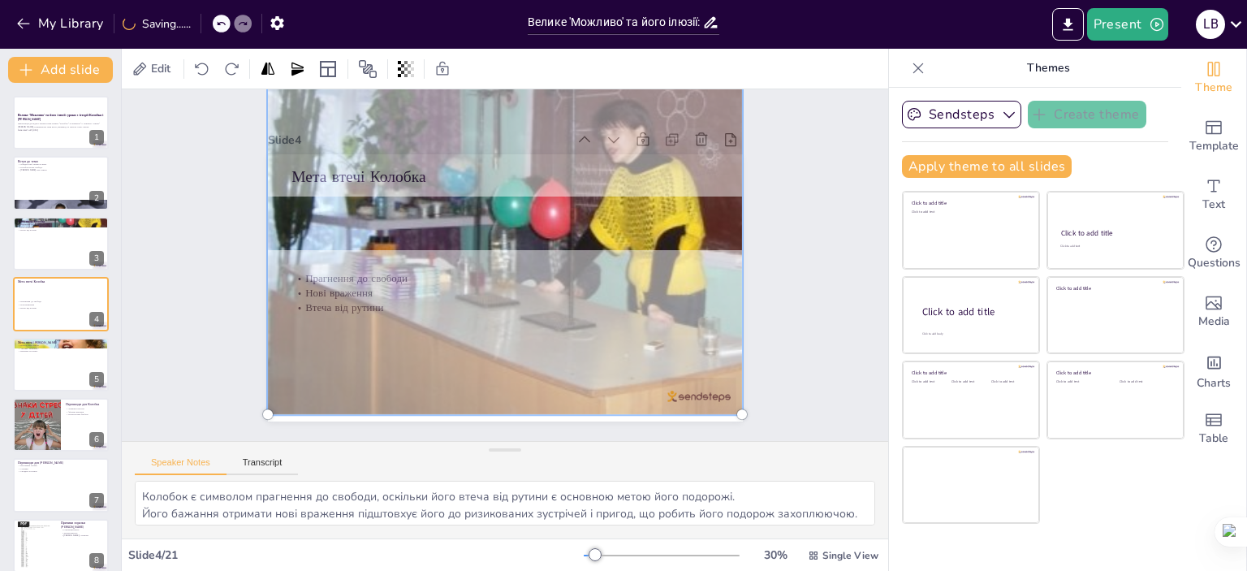
click at [479, 342] on div at bounding box center [509, 223] width 533 height 451
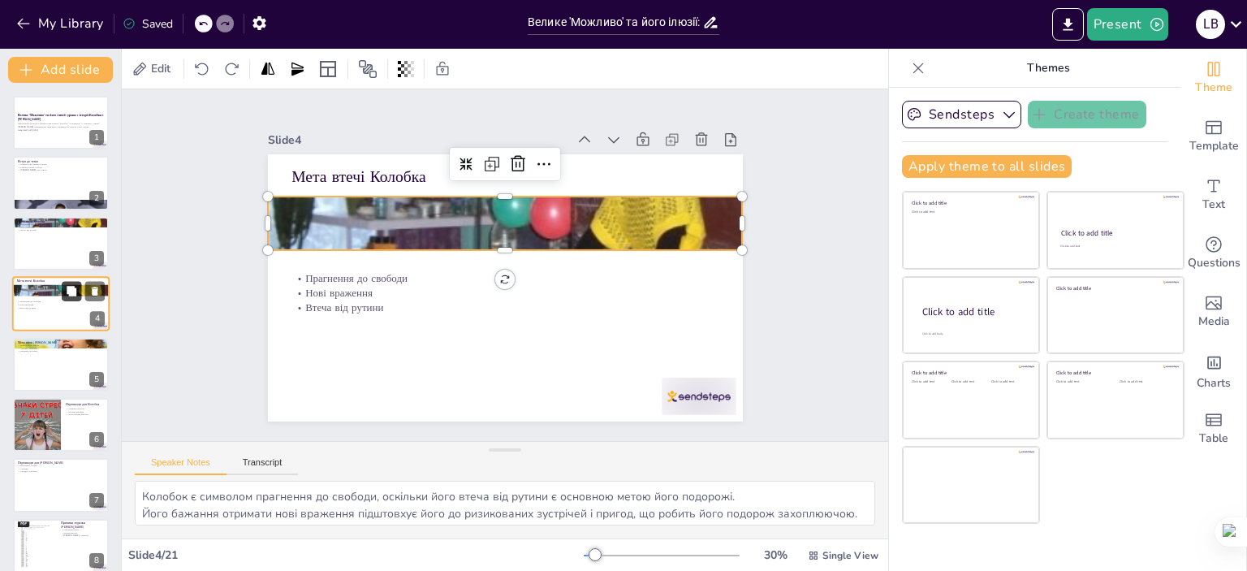
click at [65, 298] on button at bounding box center [71, 291] width 19 height 19
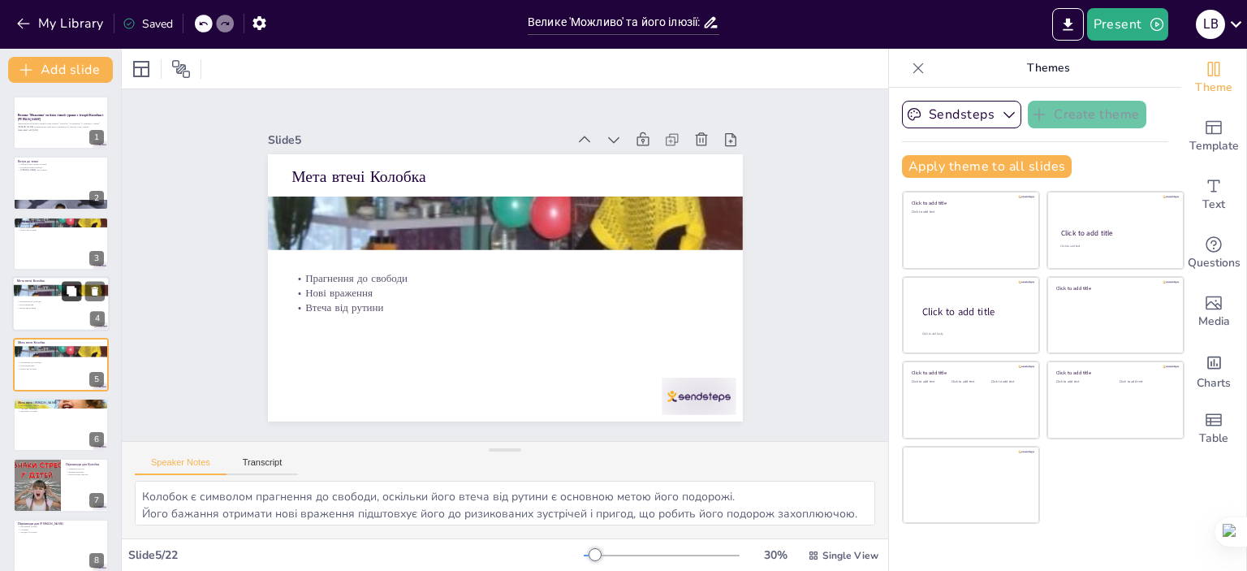
scroll to position [37, 0]
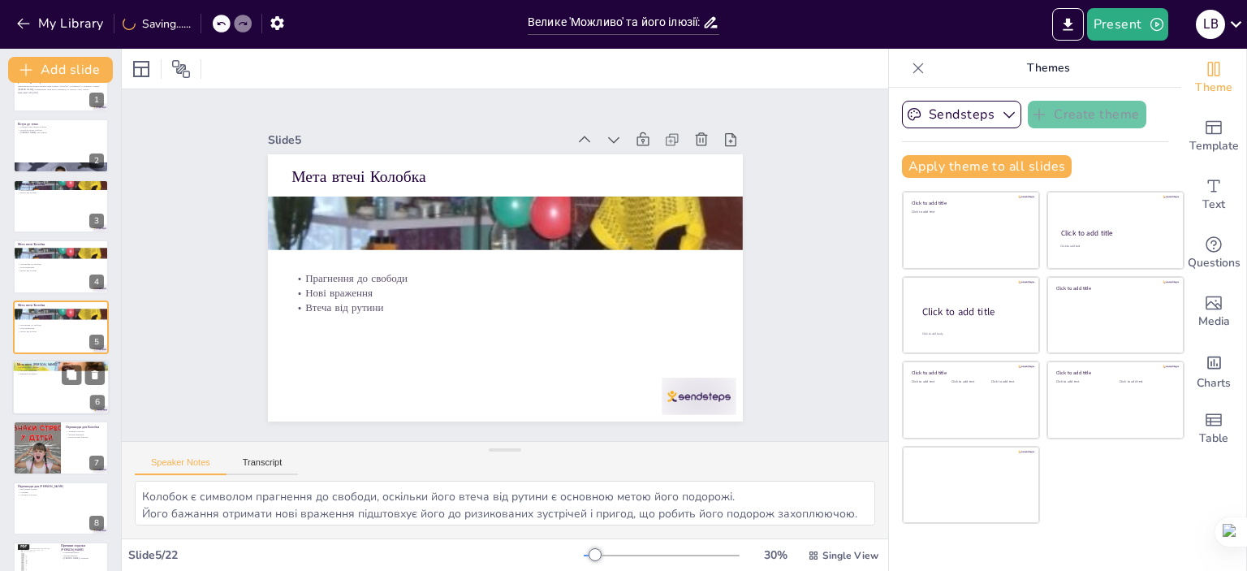
click at [46, 389] on div at bounding box center [60, 387] width 97 height 55
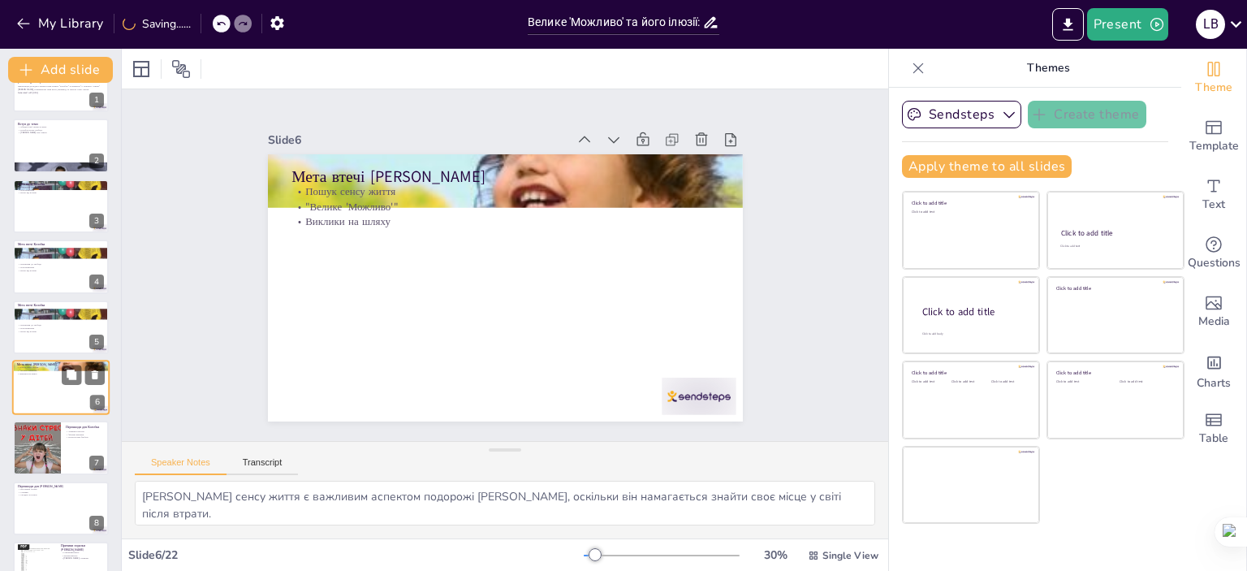
scroll to position [97, 0]
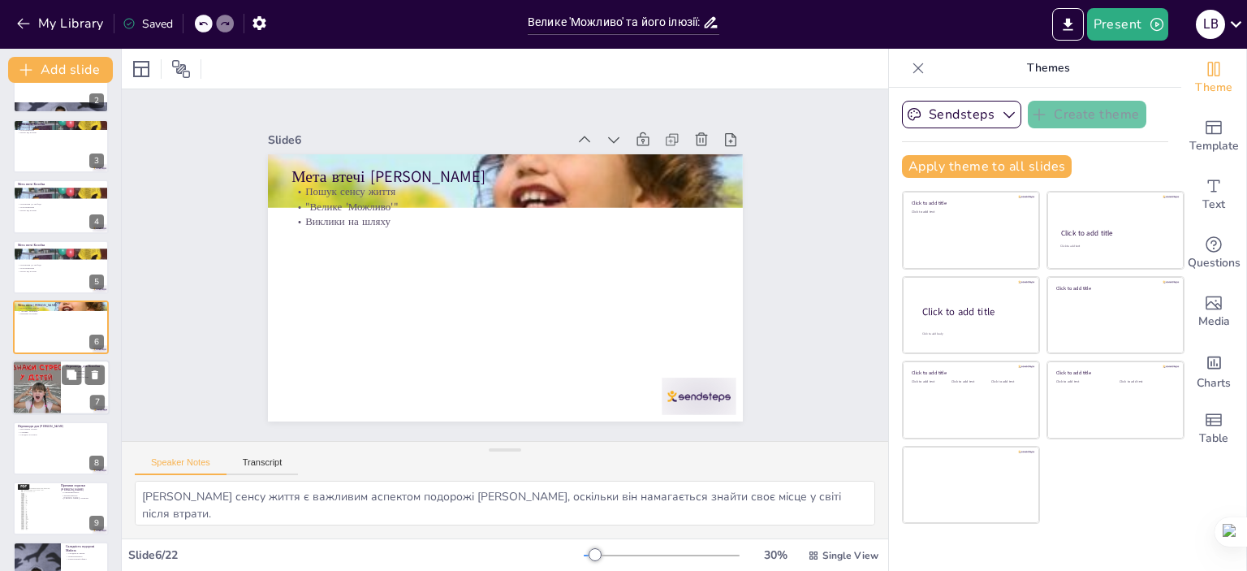
click at [32, 366] on div at bounding box center [36, 387] width 75 height 55
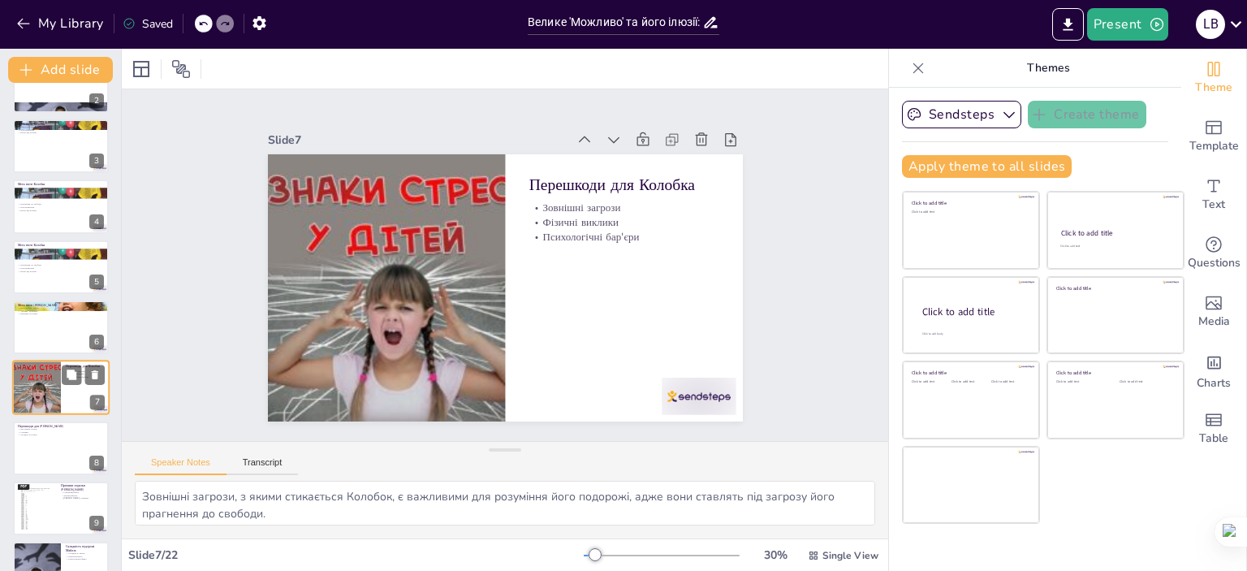
scroll to position [158, 0]
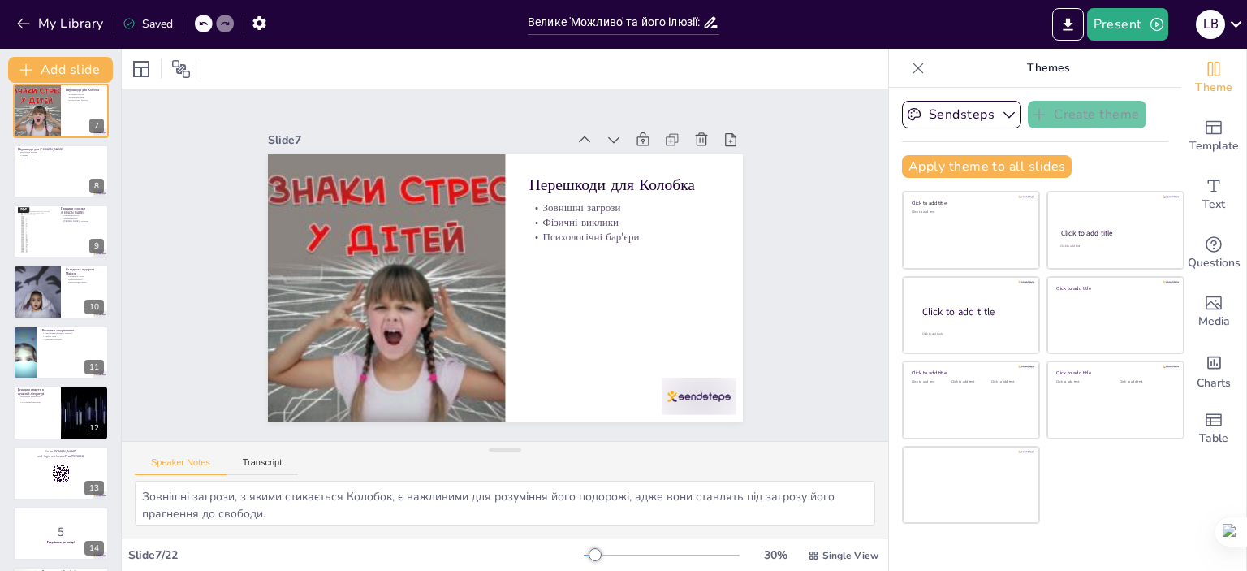
click at [52, 168] on div at bounding box center [61, 172] width 96 height 54
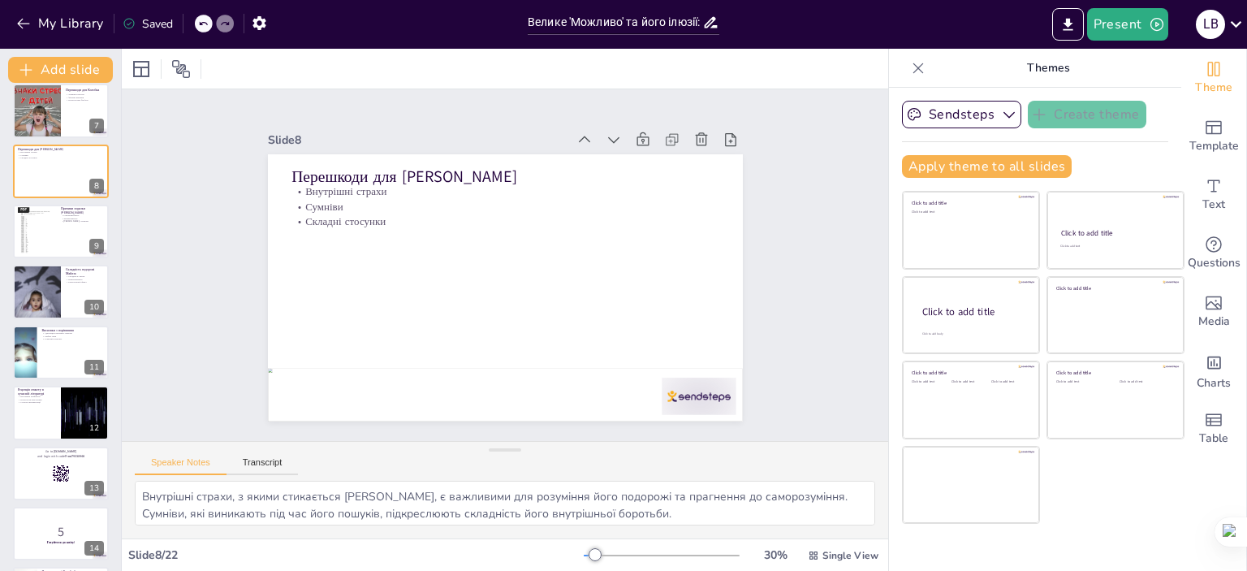
scroll to position [218, 0]
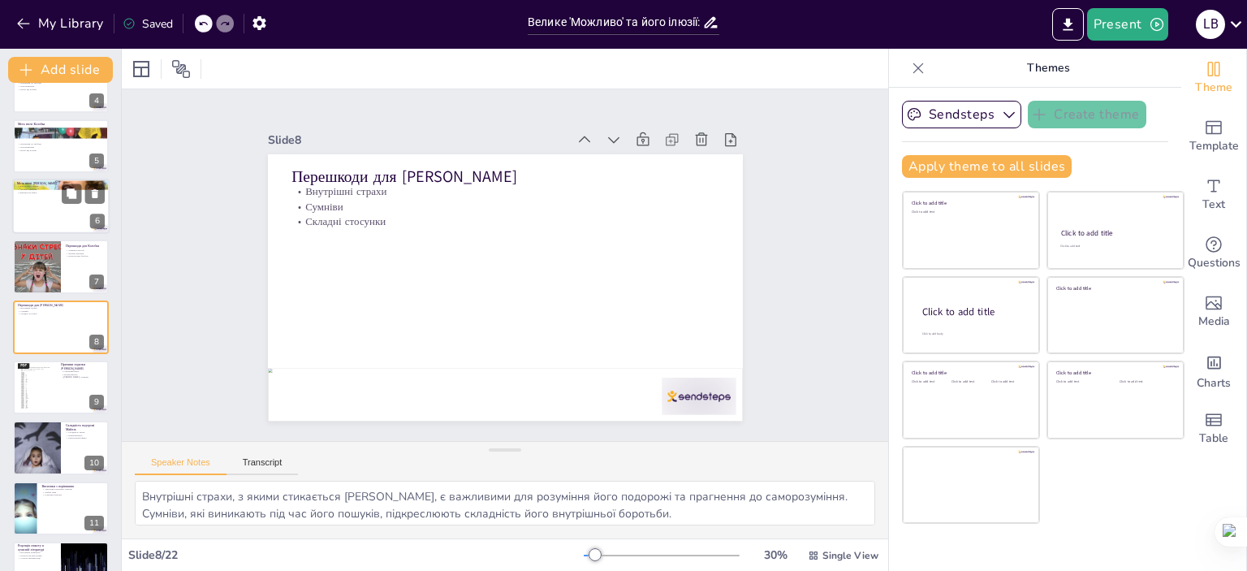
click at [41, 206] on div at bounding box center [60, 206] width 97 height 55
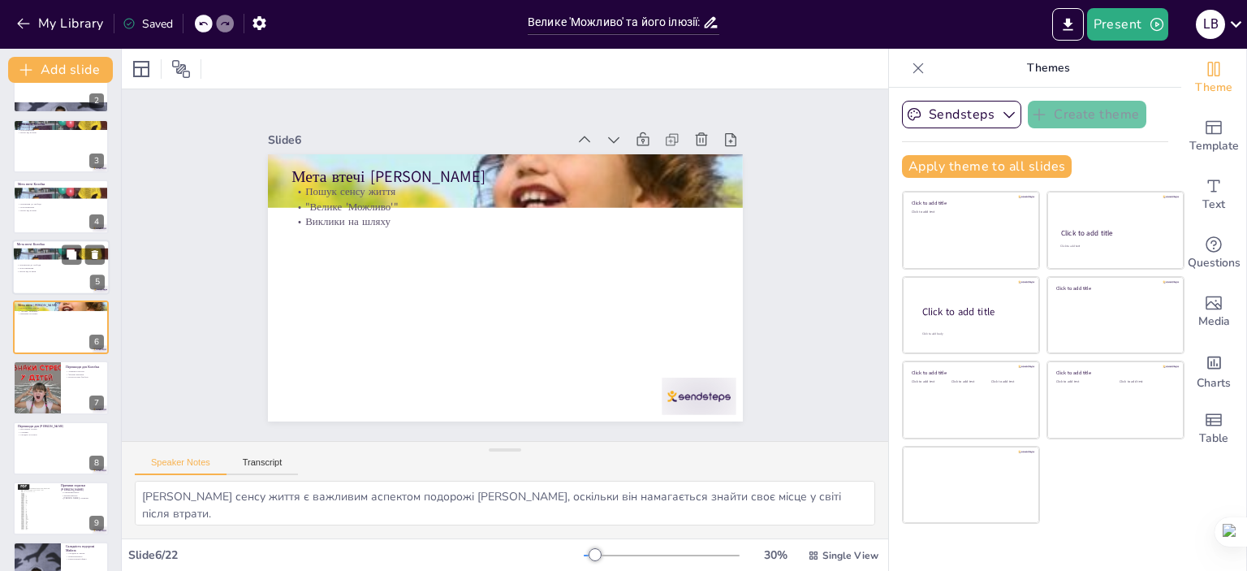
click at [39, 274] on div at bounding box center [60, 267] width 97 height 55
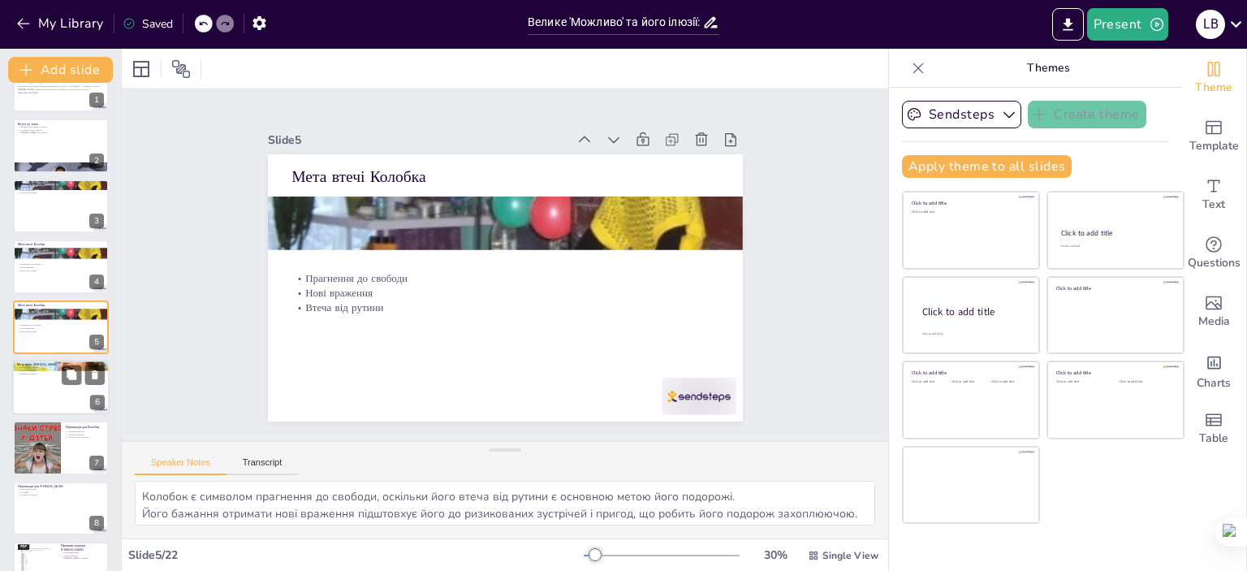
click at [44, 382] on div at bounding box center [60, 387] width 97 height 55
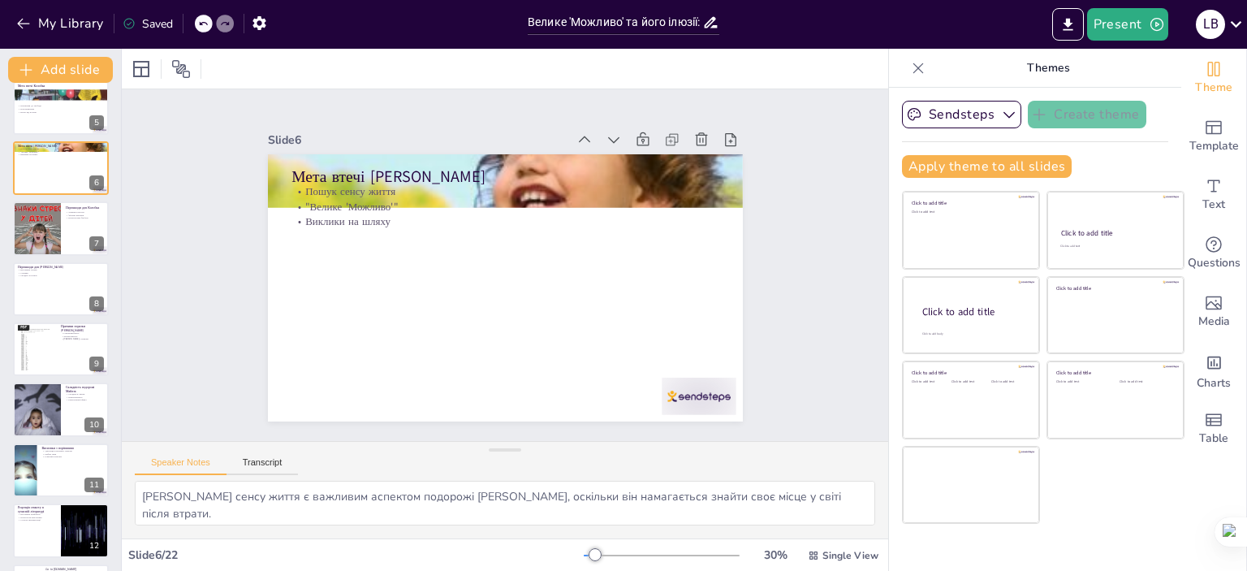
scroll to position [276, 0]
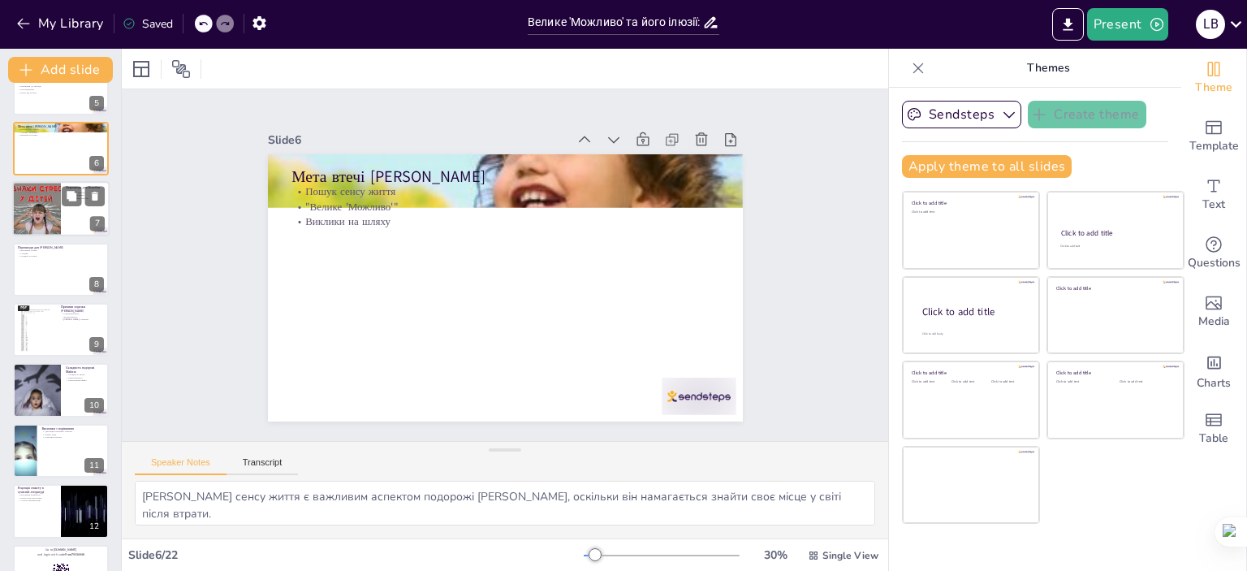
click at [41, 205] on div at bounding box center [36, 209] width 75 height 55
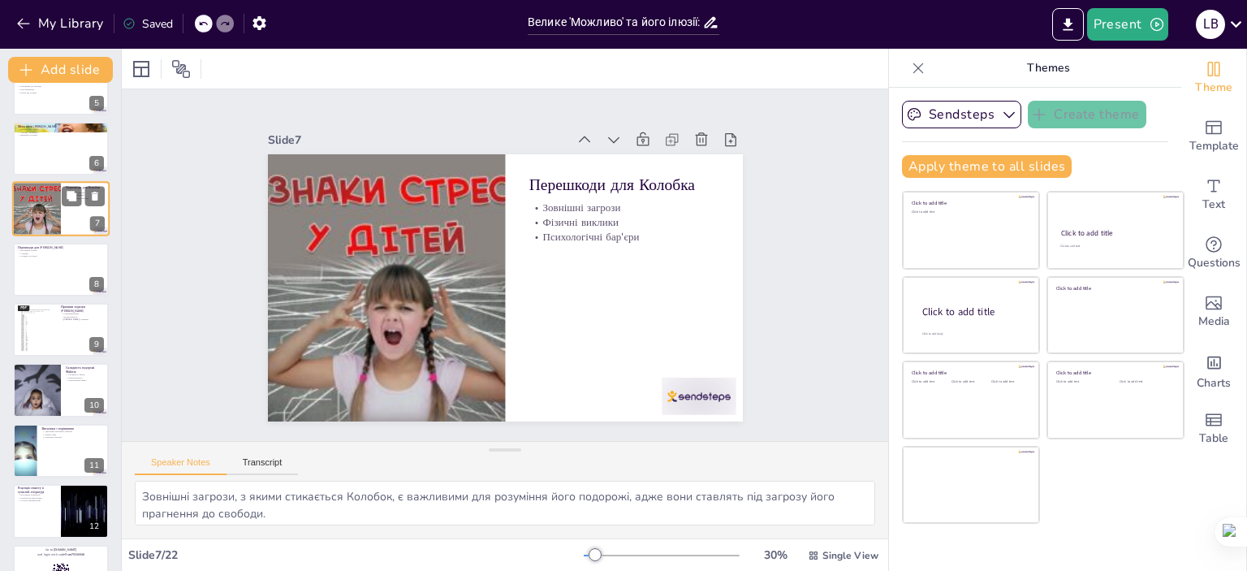
scroll to position [158, 0]
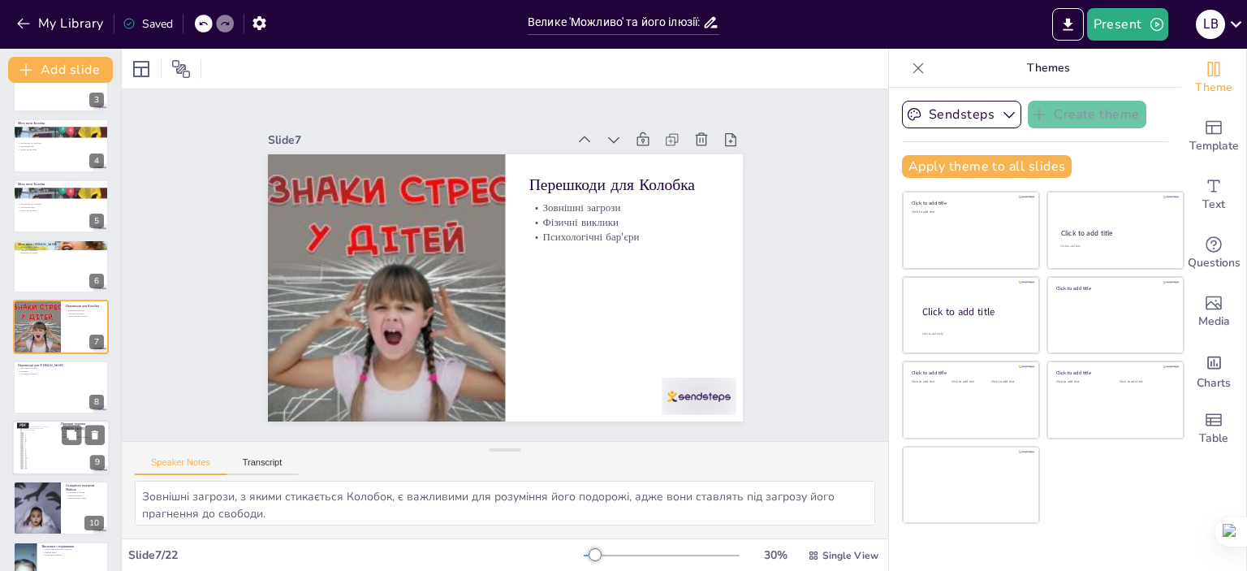
click at [39, 404] on div at bounding box center [61, 409] width 96 height 11
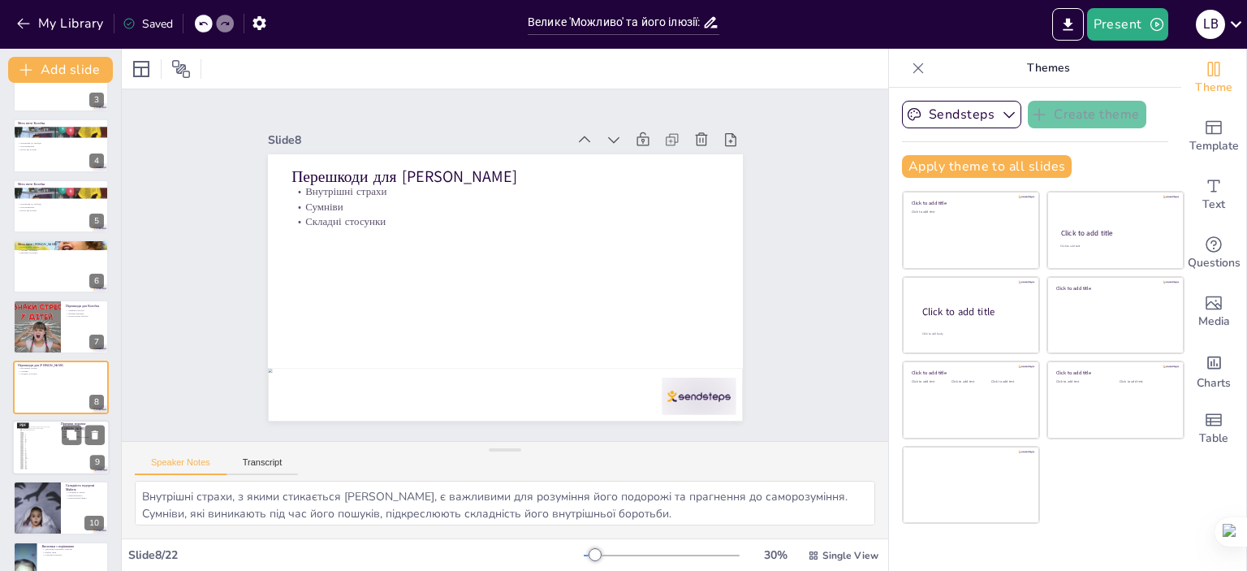
scroll to position [218, 0]
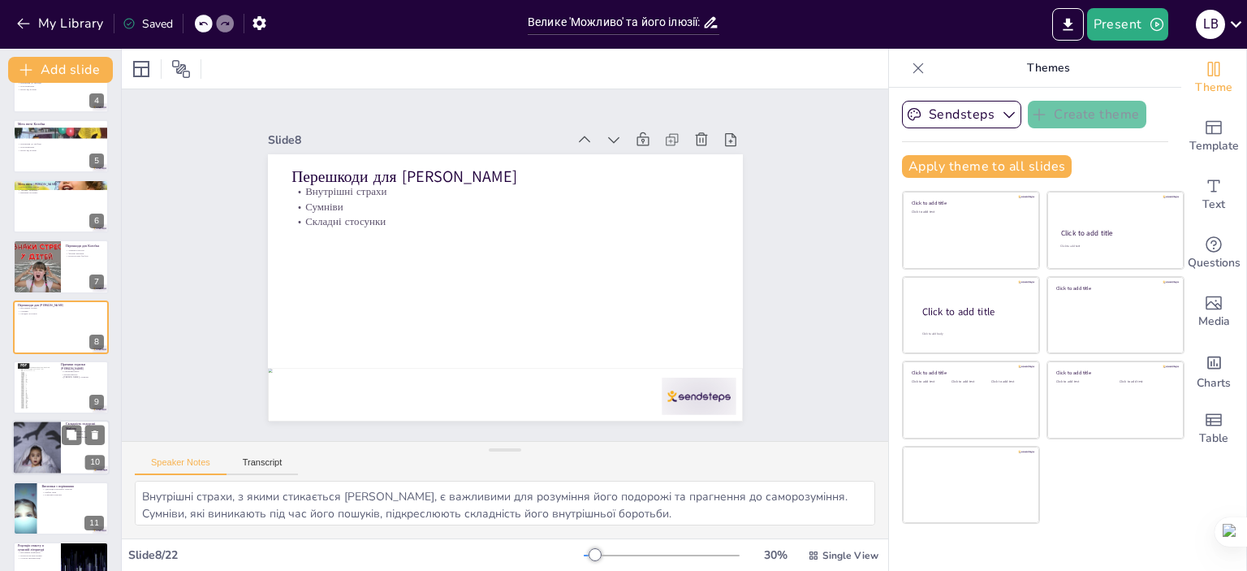
click at [44, 431] on div at bounding box center [36, 448] width 110 height 55
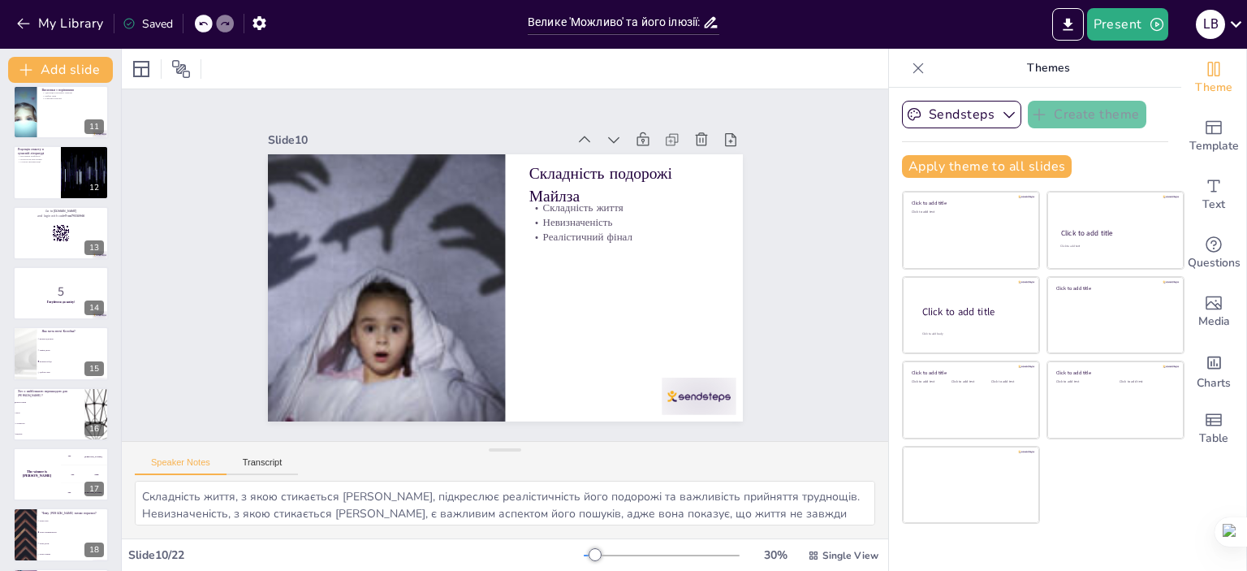
scroll to position [624, 0]
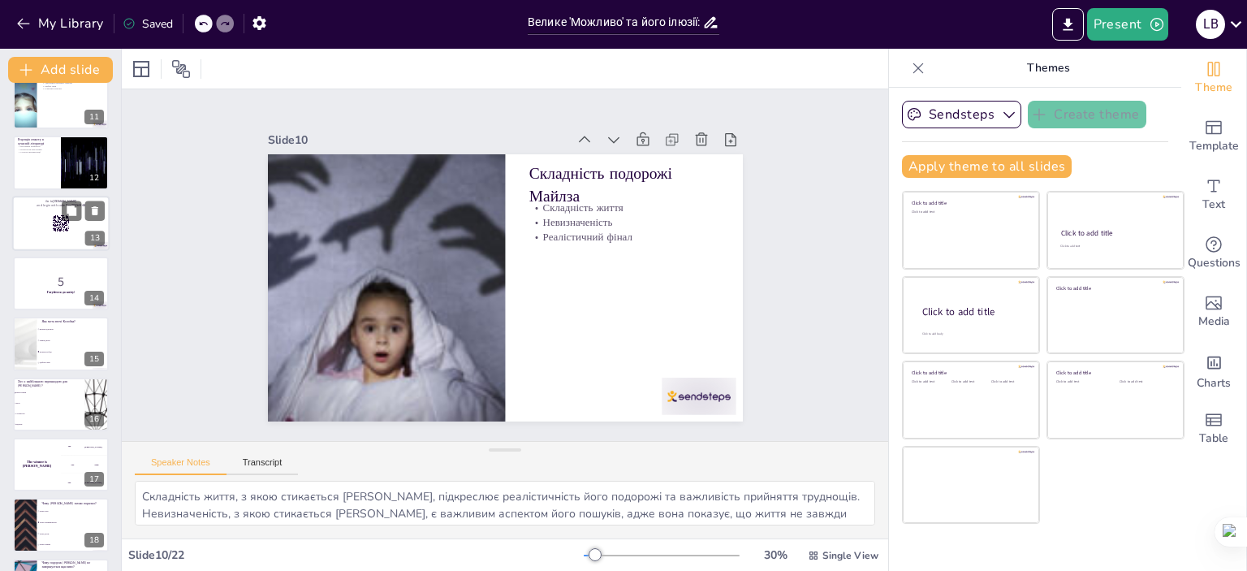
click at [32, 222] on div at bounding box center [60, 223] width 97 height 55
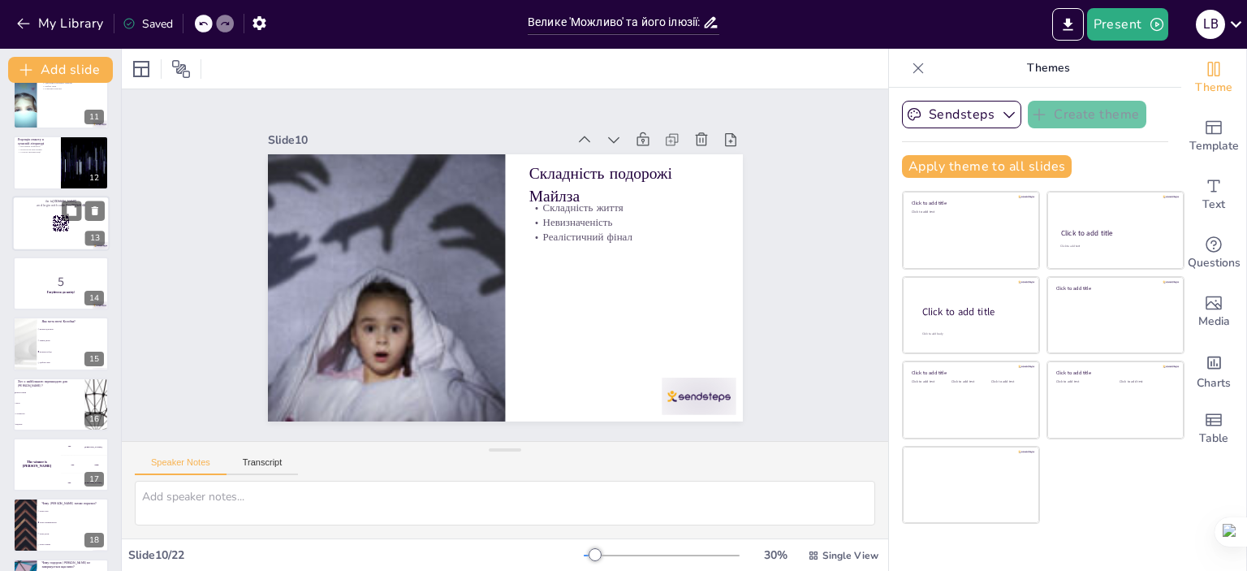
scroll to position [520, 0]
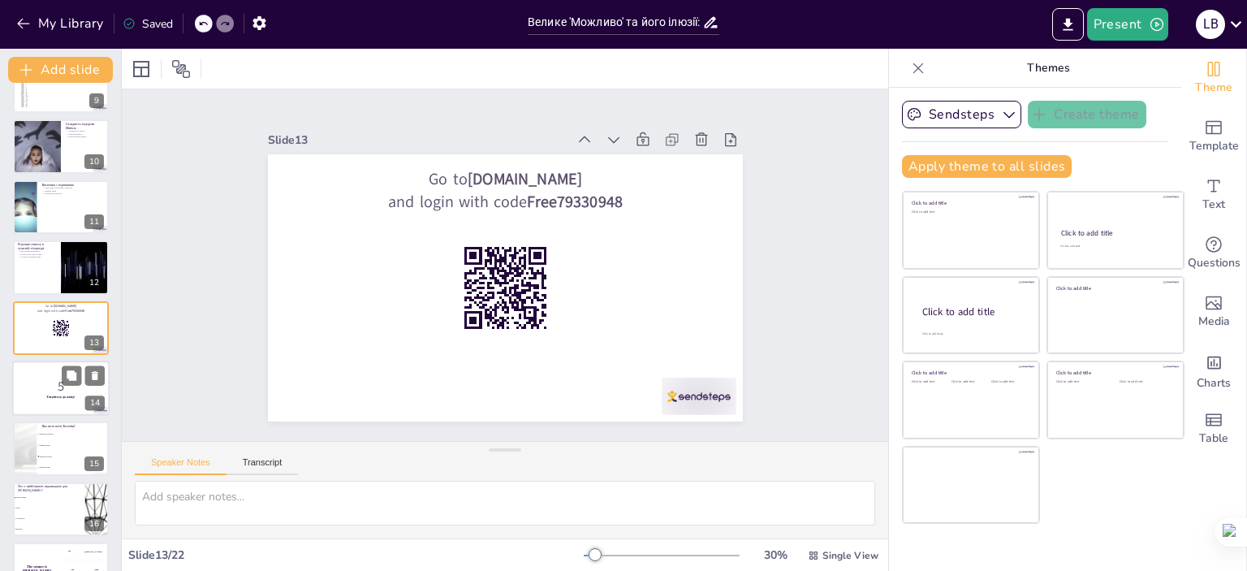
click at [31, 395] on p "Готуйтеся до квізу!" at bounding box center [61, 397] width 88 height 5
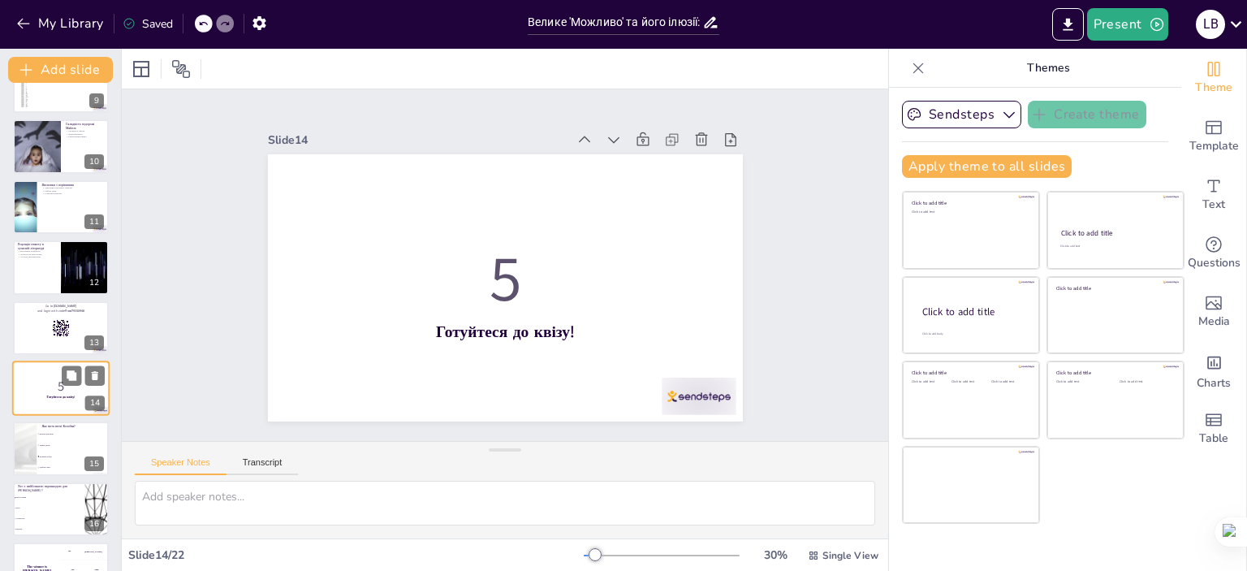
scroll to position [581, 0]
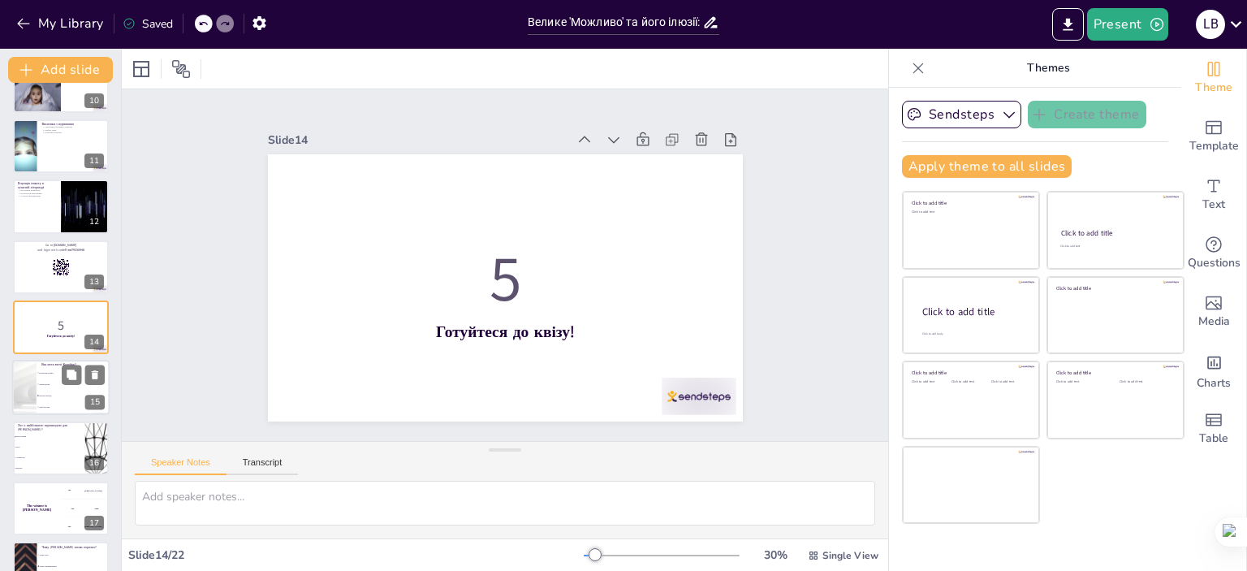
click at [56, 391] on li "Шукати свободу" at bounding box center [73, 396] width 73 height 11
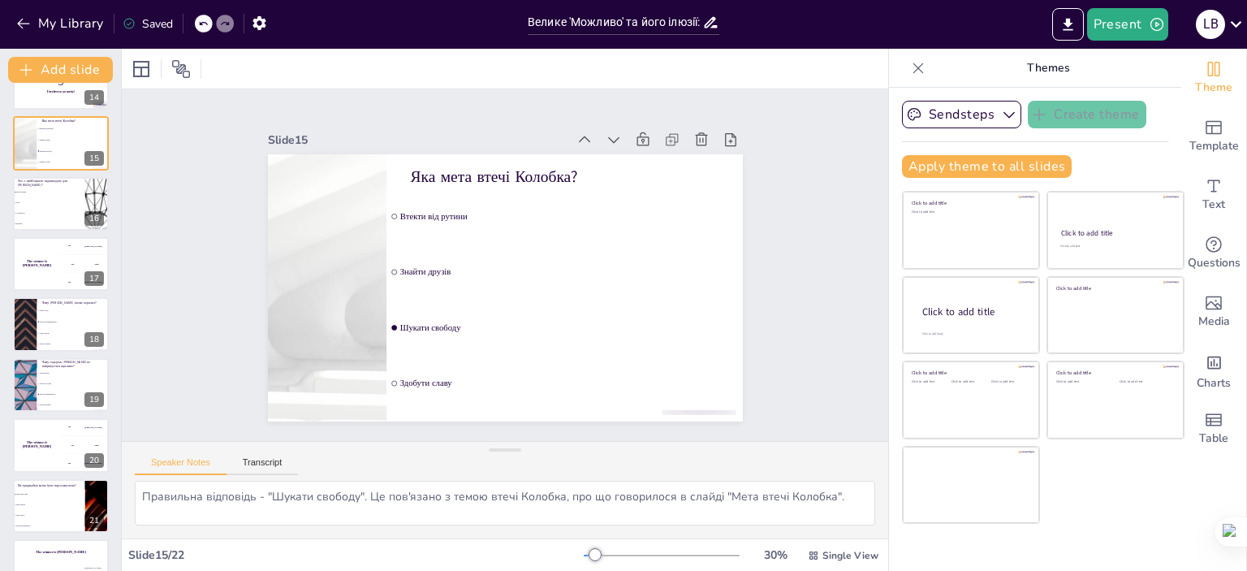
scroll to position [859, 0]
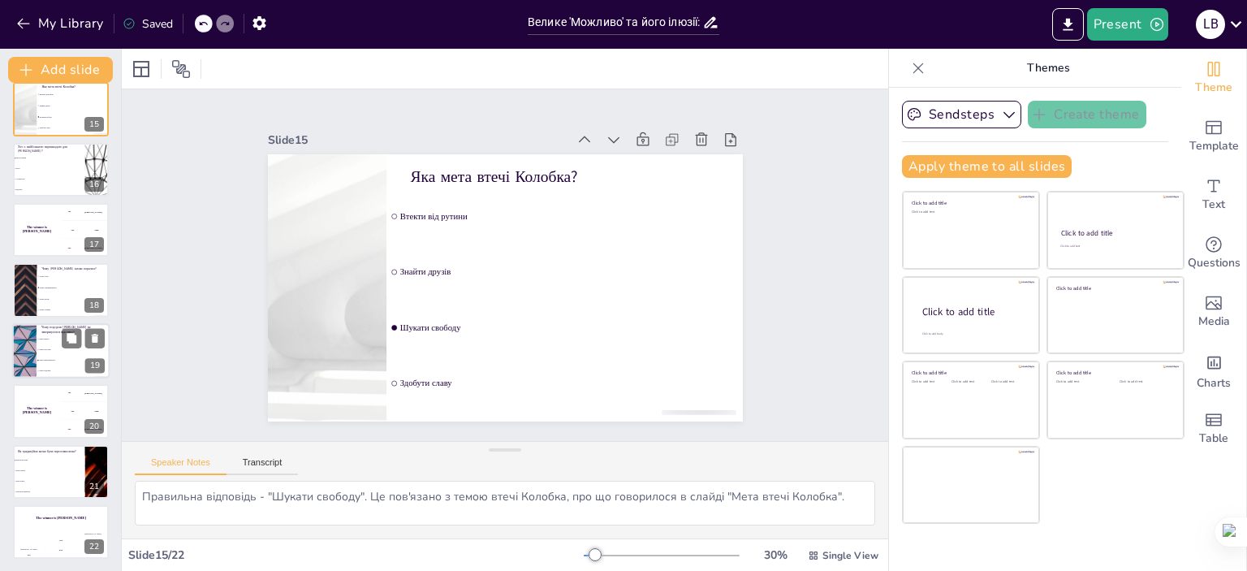
click at [29, 347] on div at bounding box center [24, 350] width 97 height 55
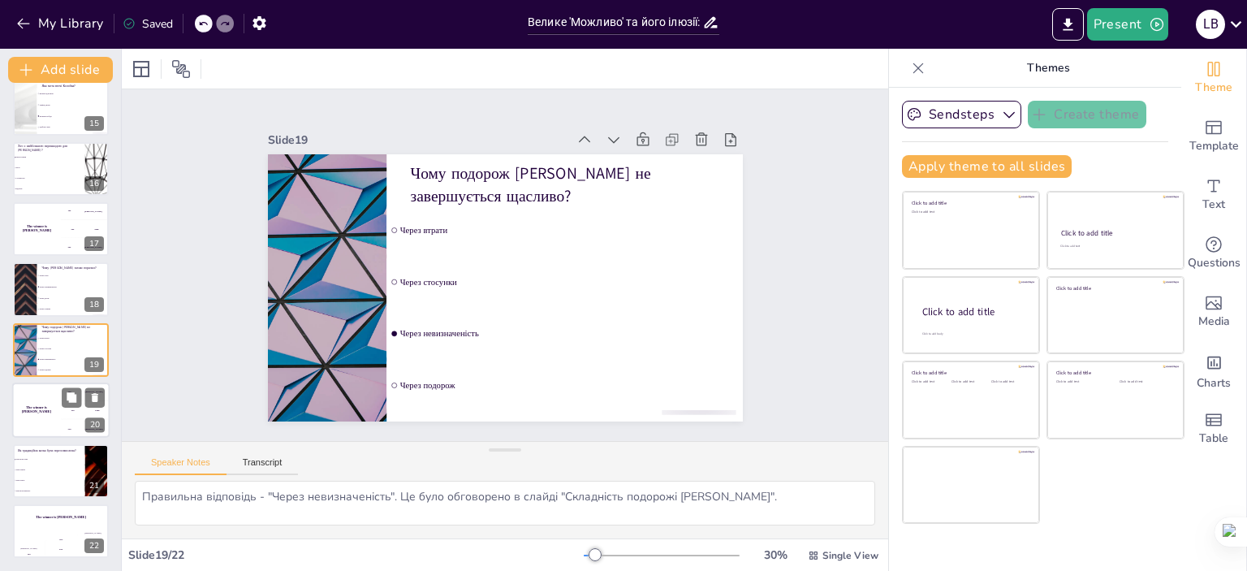
click at [32, 410] on h4 "The winner is [PERSON_NAME]" at bounding box center [36, 410] width 49 height 8
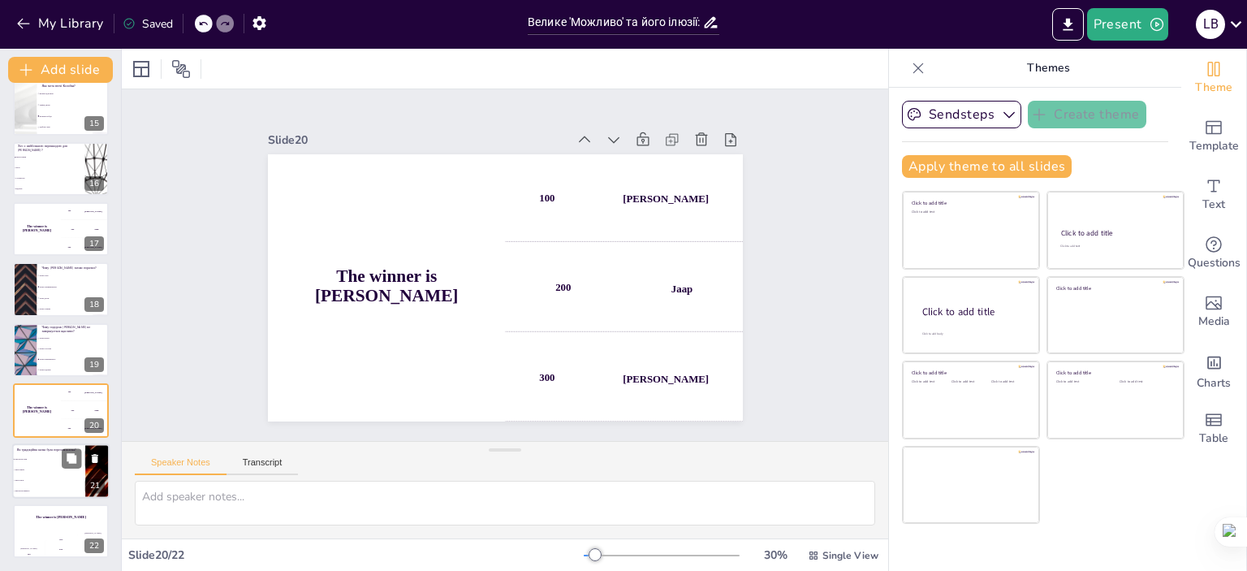
click at [28, 464] on li "Через героїв" at bounding box center [48, 469] width 73 height 11
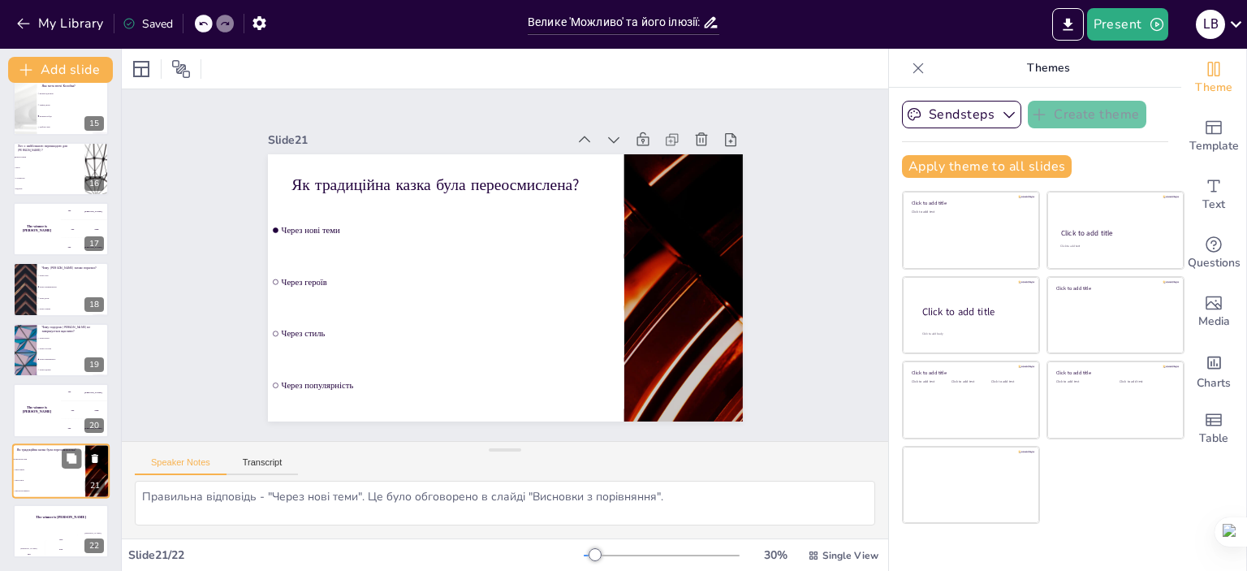
click at [106, 460] on div "Add slide Велике 'Можливо' та його ілюзії: уроки з історії Колобка і [PERSON_NA…" at bounding box center [61, 310] width 122 height 522
